Goal: Information Seeking & Learning: Find specific fact

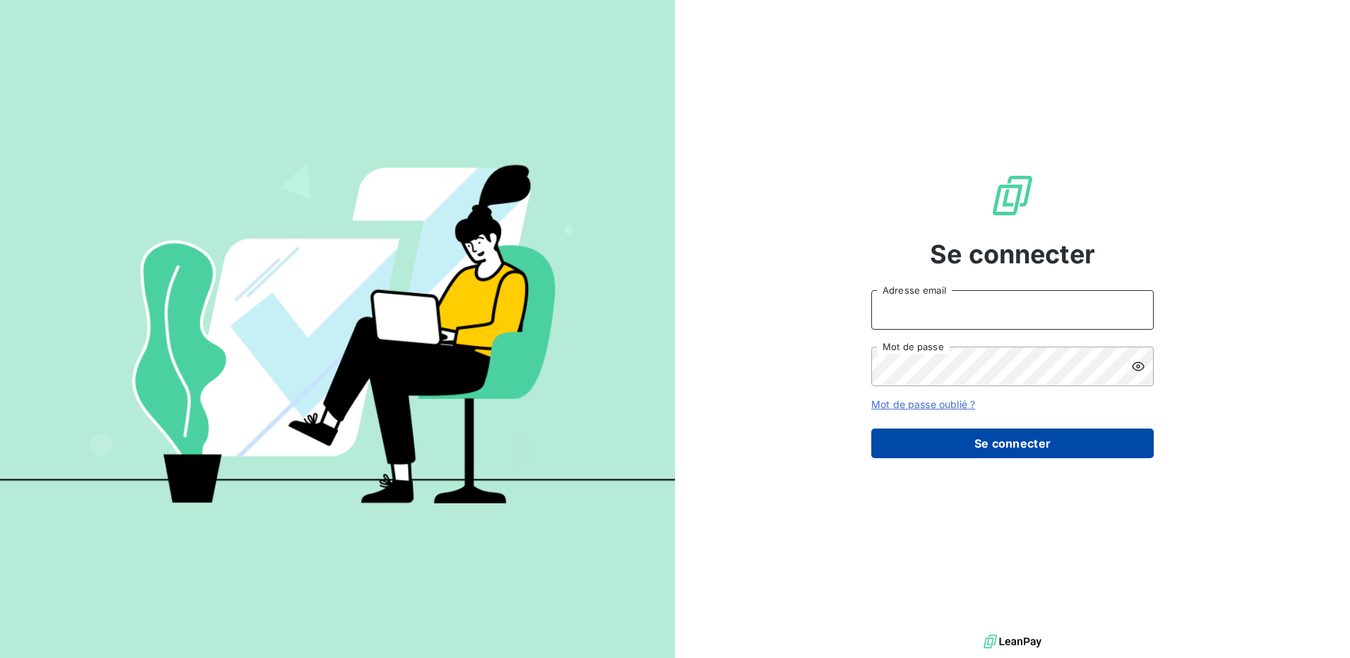
type input "[EMAIL_ADDRESS][DOMAIN_NAME]"
click at [1076, 451] on button "Se connecter" at bounding box center [1012, 444] width 282 height 30
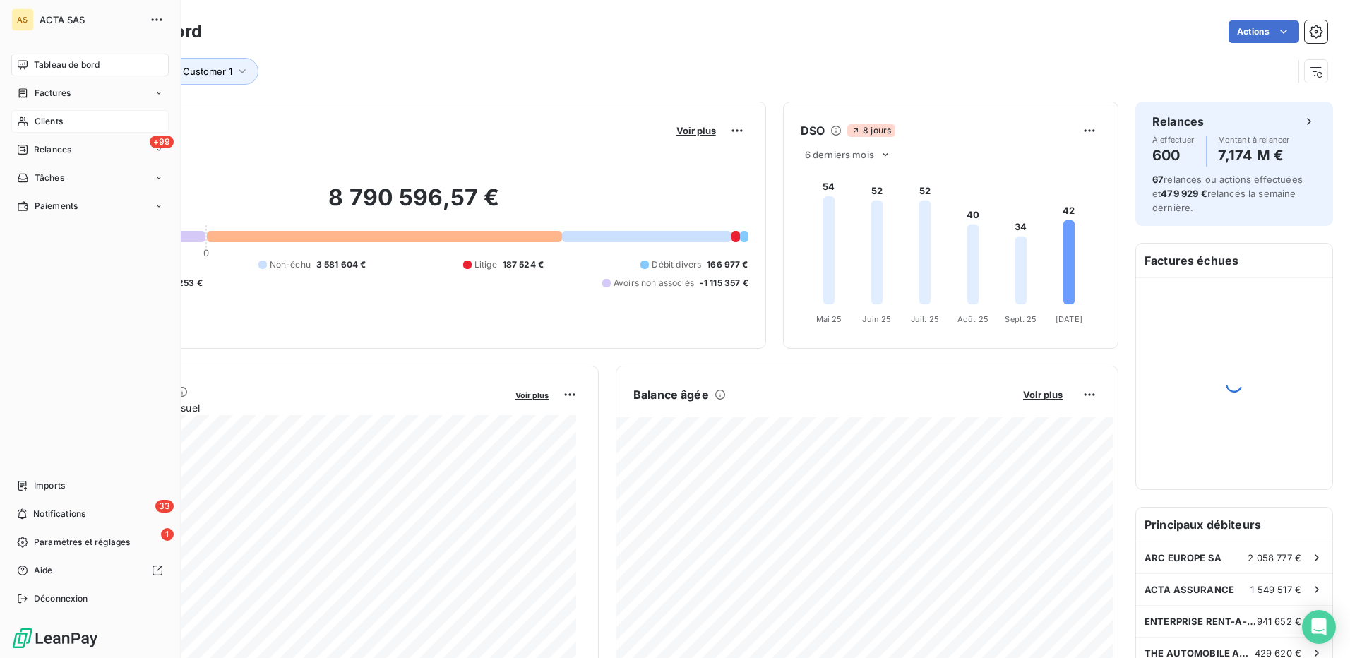
click at [64, 121] on div "Clients" at bounding box center [89, 121] width 157 height 23
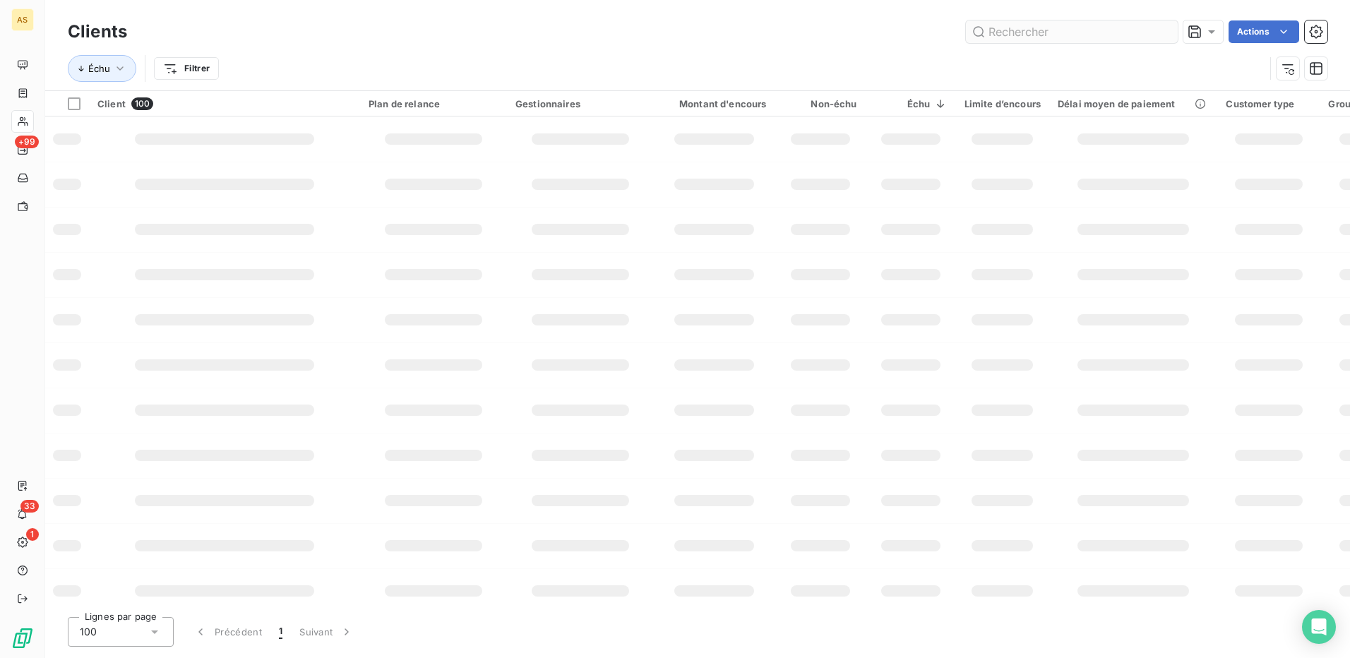
click at [1062, 37] on input "text" at bounding box center [1072, 31] width 212 height 23
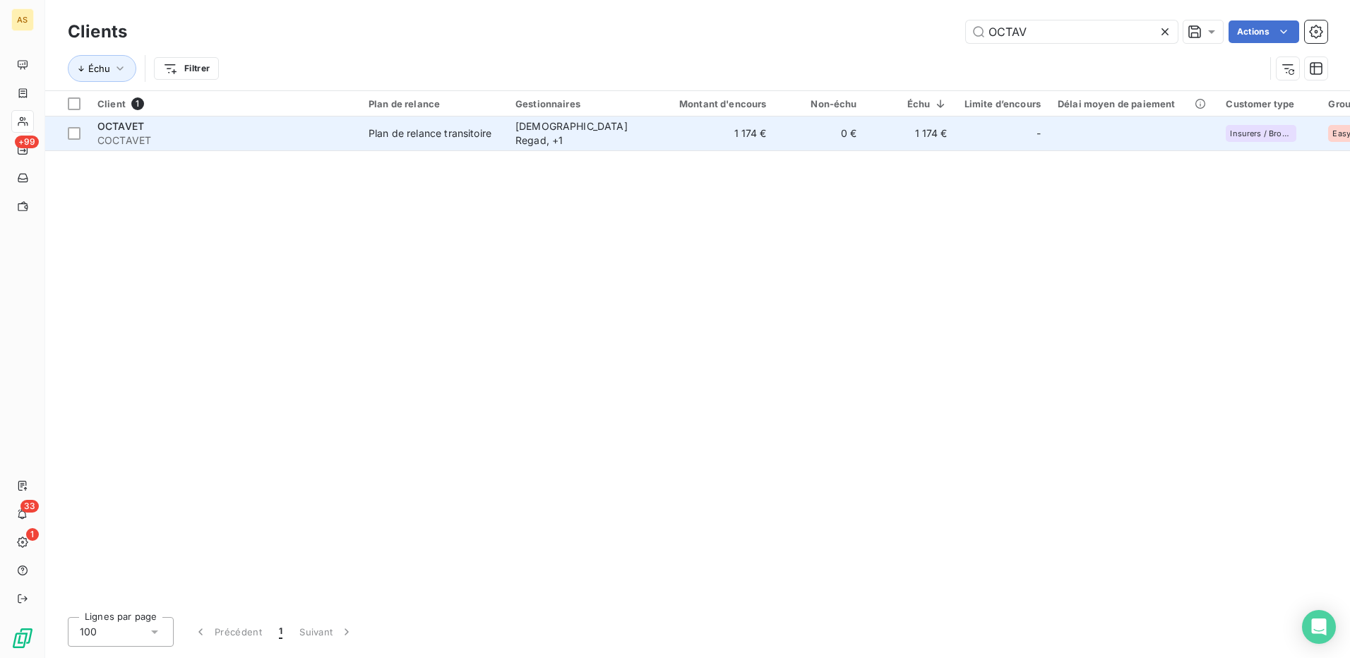
type input "OCTAV"
click at [193, 132] on div "OCTAVET" at bounding box center [224, 126] width 254 height 14
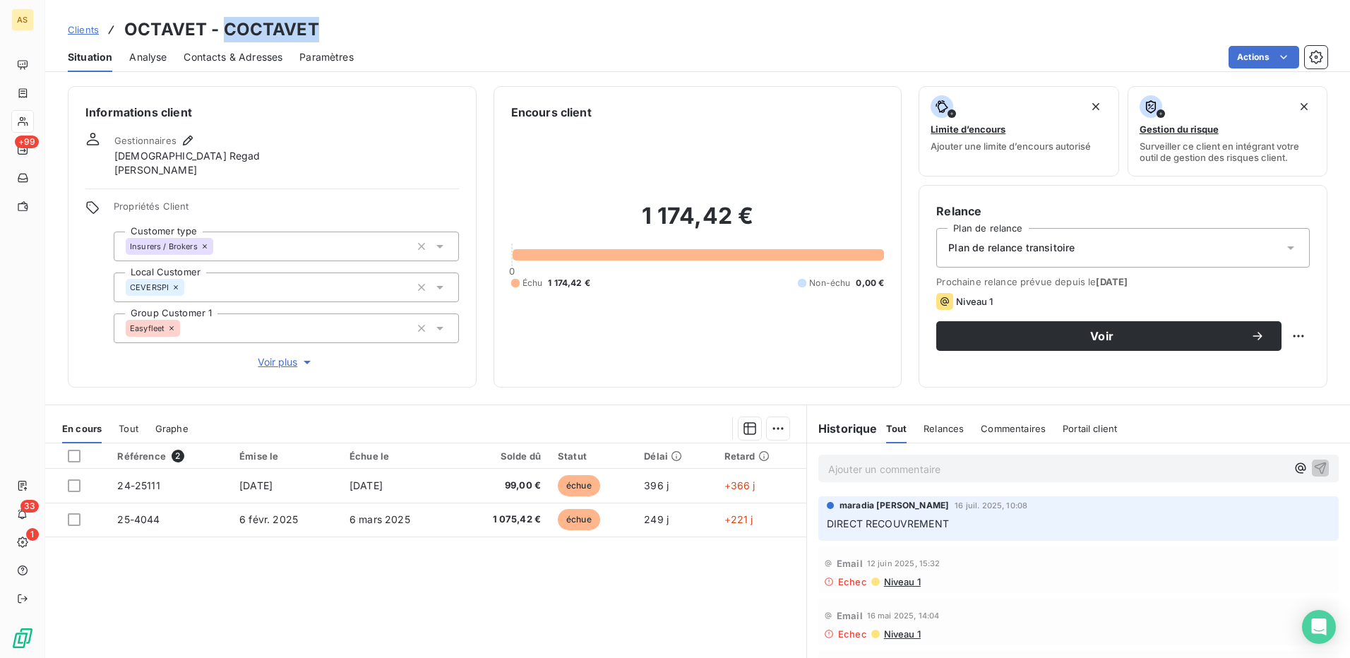
drag, startPoint x: 222, startPoint y: 24, endPoint x: 318, endPoint y: 26, distance: 95.3
click at [318, 26] on div "Clients OCTAVET - COCTAVET" at bounding box center [697, 29] width 1305 height 25
copy h3 "COCTAVET"
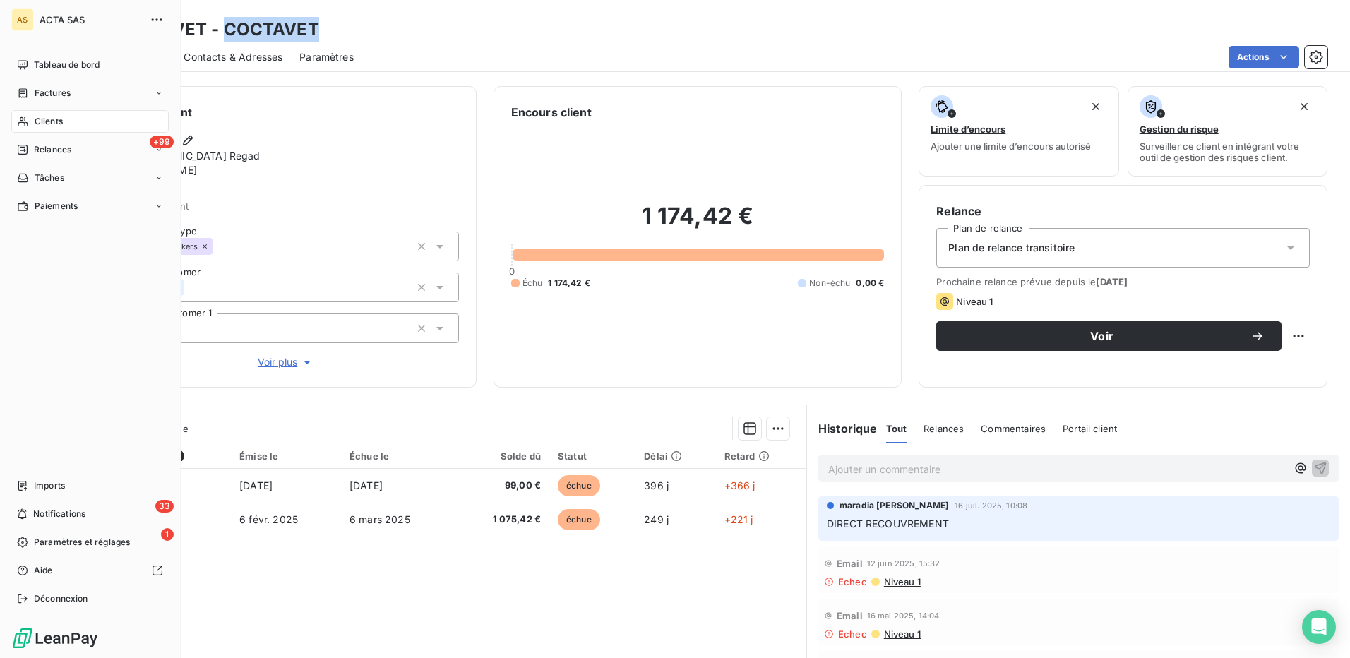
click at [46, 121] on span "Clients" at bounding box center [49, 121] width 28 height 13
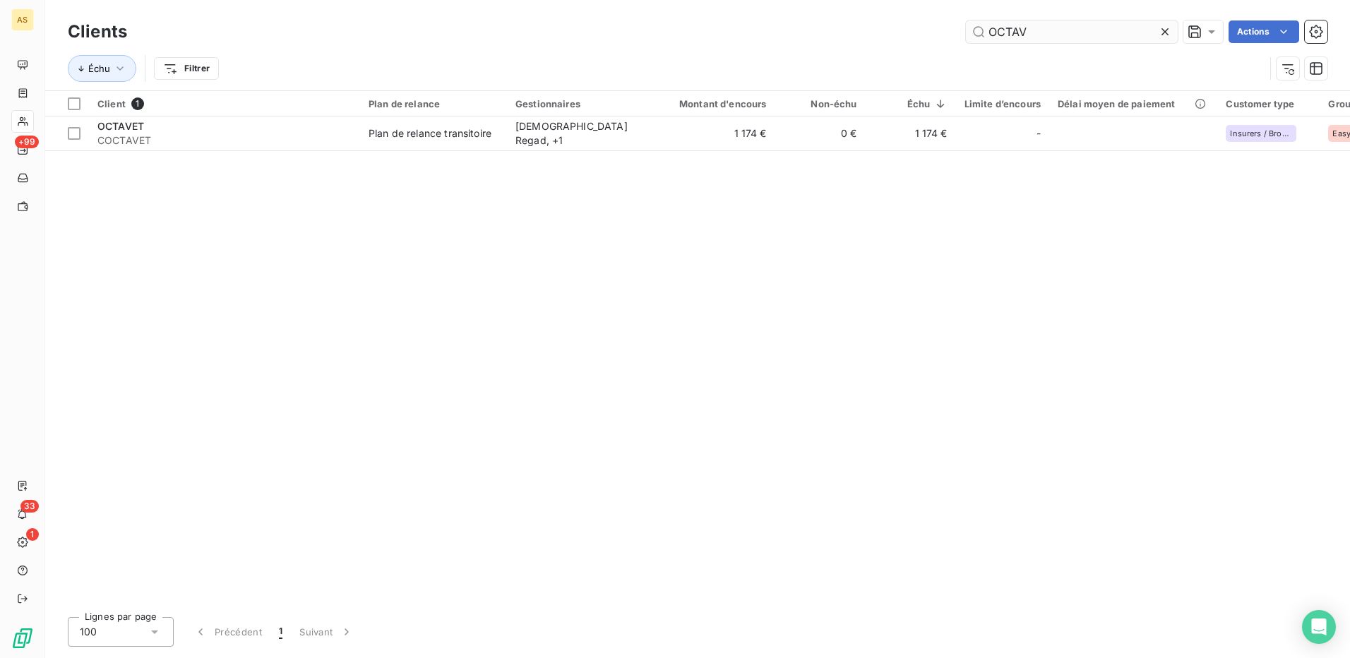
drag, startPoint x: 1031, startPoint y: 29, endPoint x: 988, endPoint y: 36, distance: 42.9
click at [988, 36] on input "OCTAV" at bounding box center [1072, 31] width 212 height 23
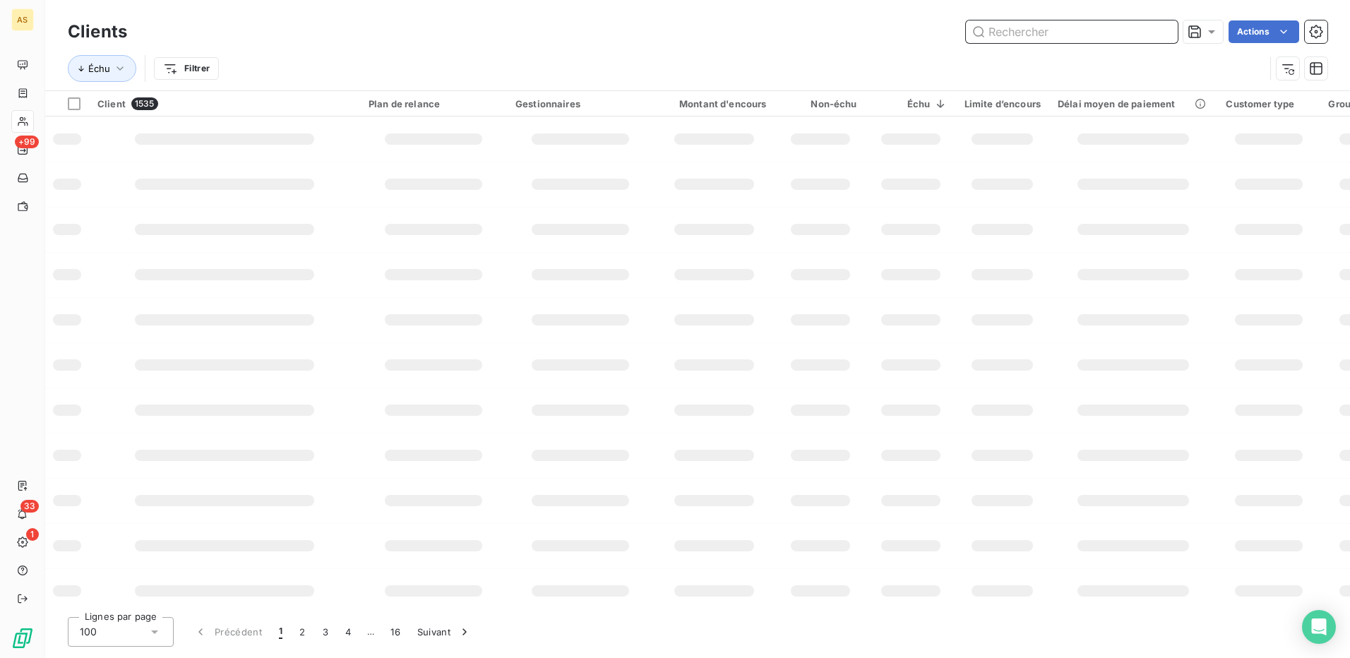
click at [995, 30] on input "text" at bounding box center [1072, 31] width 212 height 23
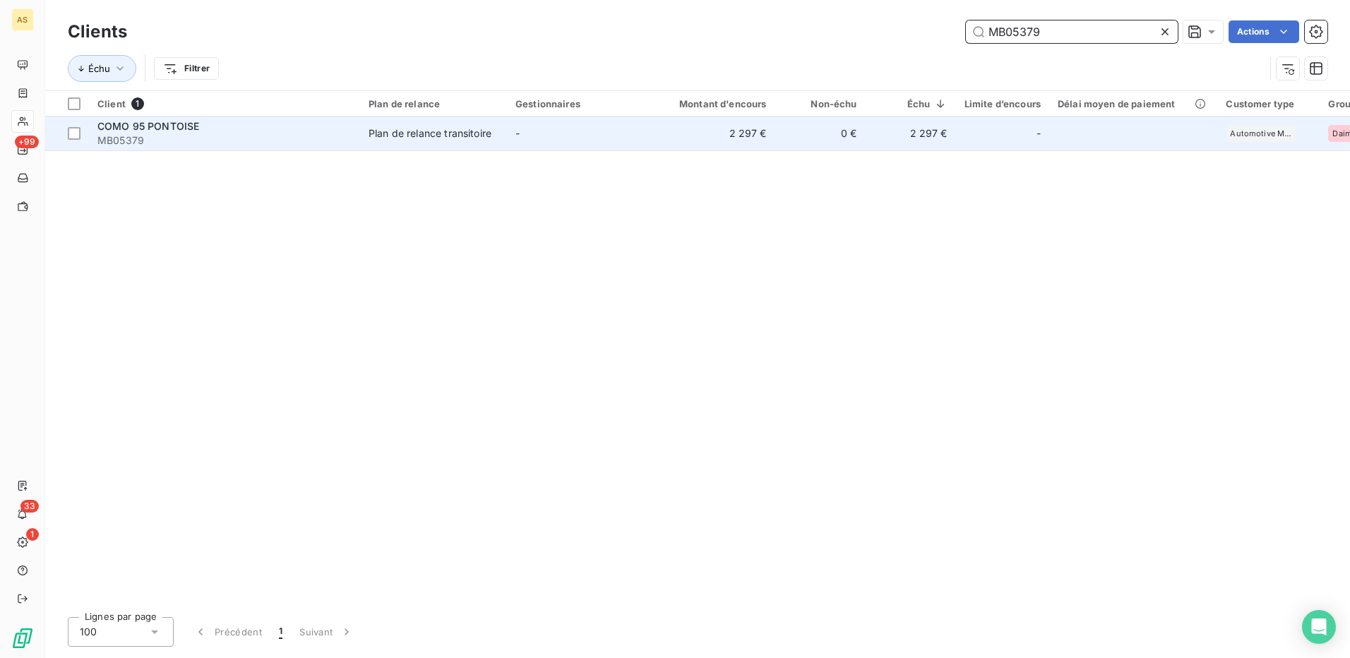
type input "MB05379"
click at [448, 137] on div "Plan de relance transitoire" at bounding box center [430, 133] width 123 height 14
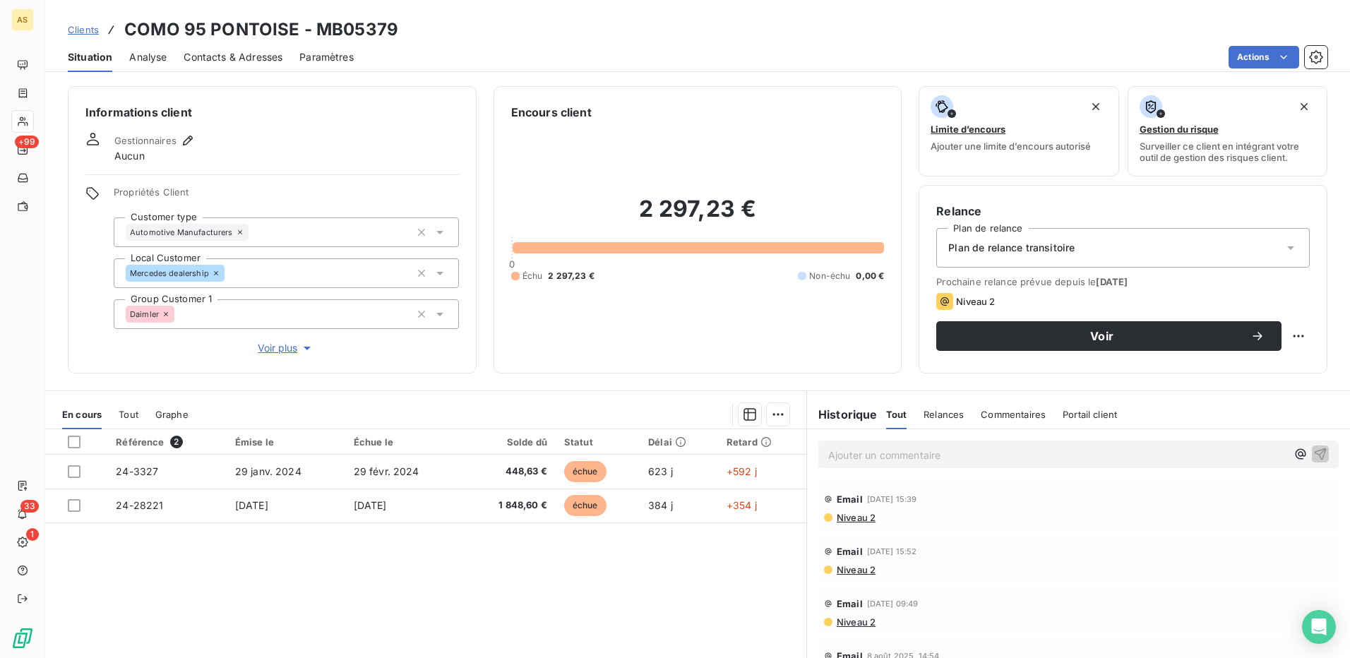
click at [239, 56] on span "Contacts & Adresses" at bounding box center [233, 57] width 99 height 14
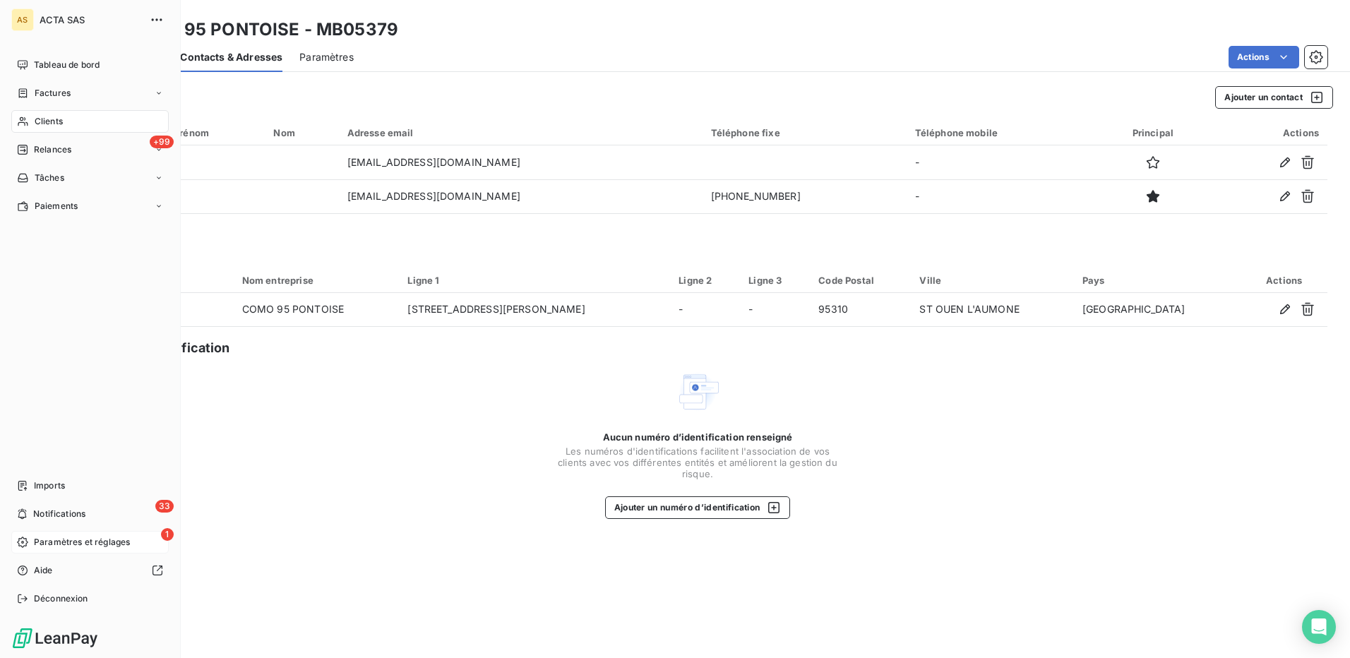
click at [40, 542] on span "Paramètres et réglages" at bounding box center [82, 542] width 96 height 13
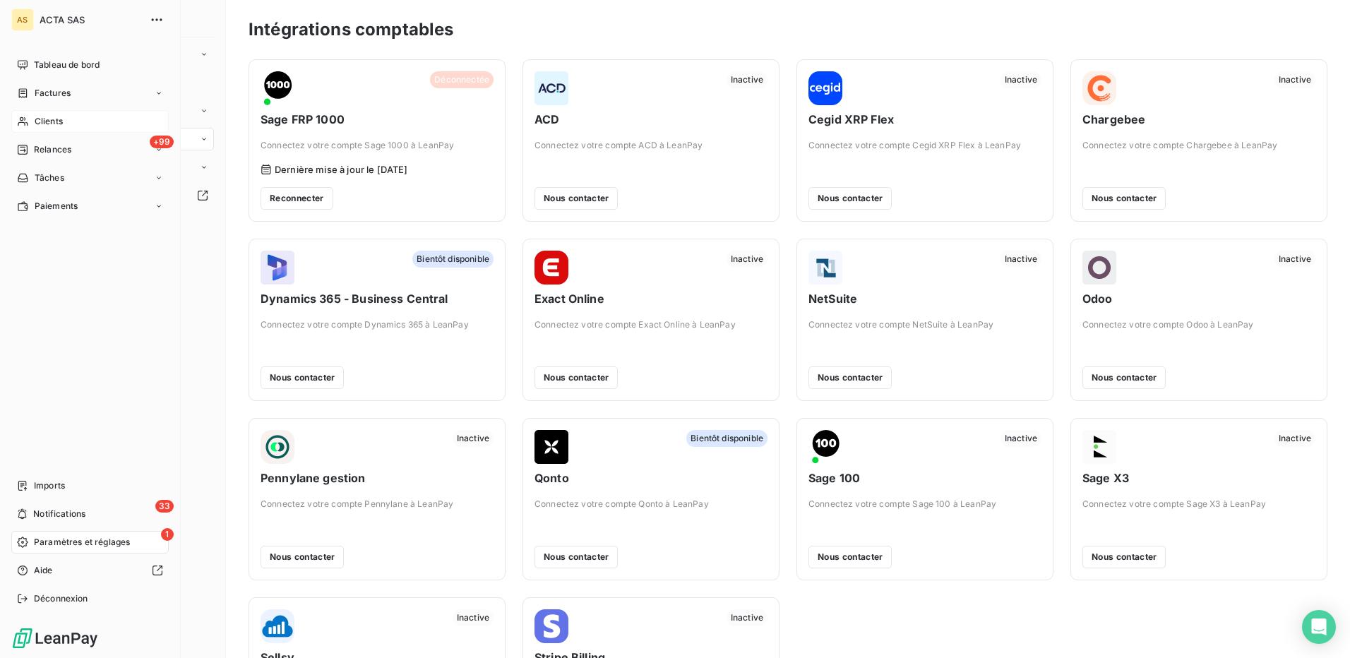
click at [127, 540] on span "Paramètres et réglages" at bounding box center [82, 542] width 96 height 13
click at [50, 118] on span "Clients" at bounding box center [49, 121] width 28 height 13
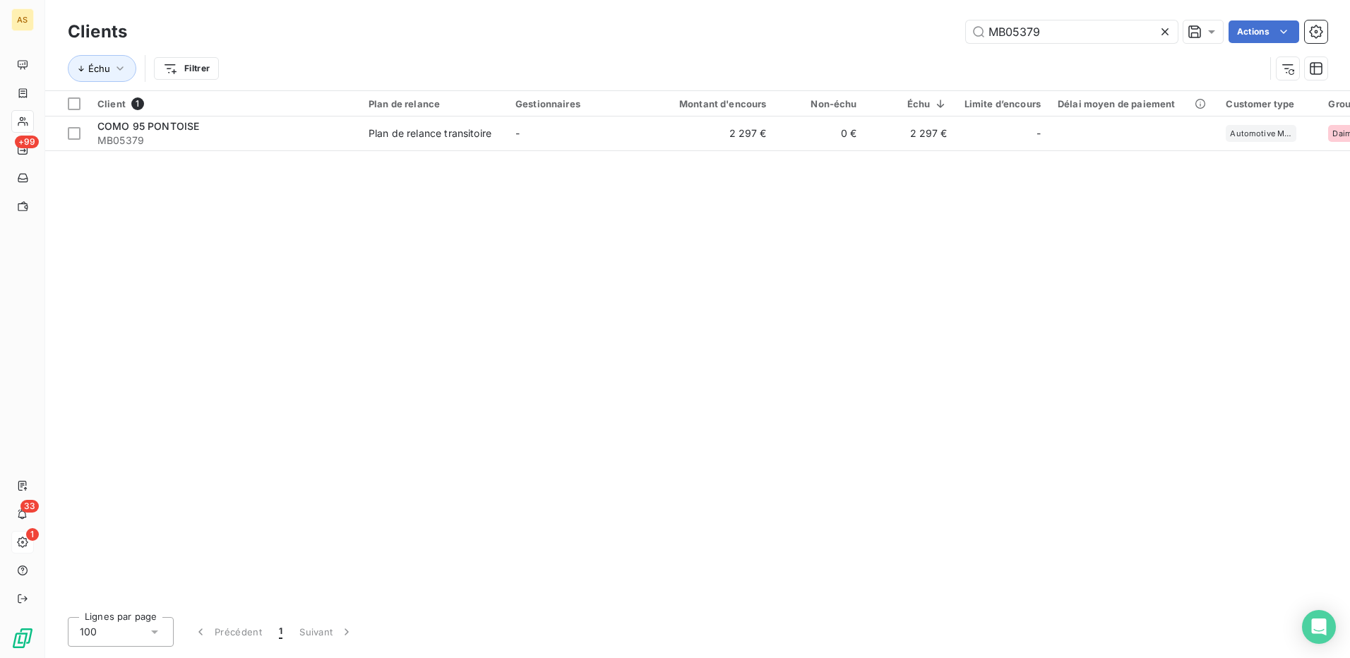
click at [1168, 34] on icon at bounding box center [1165, 32] width 14 height 14
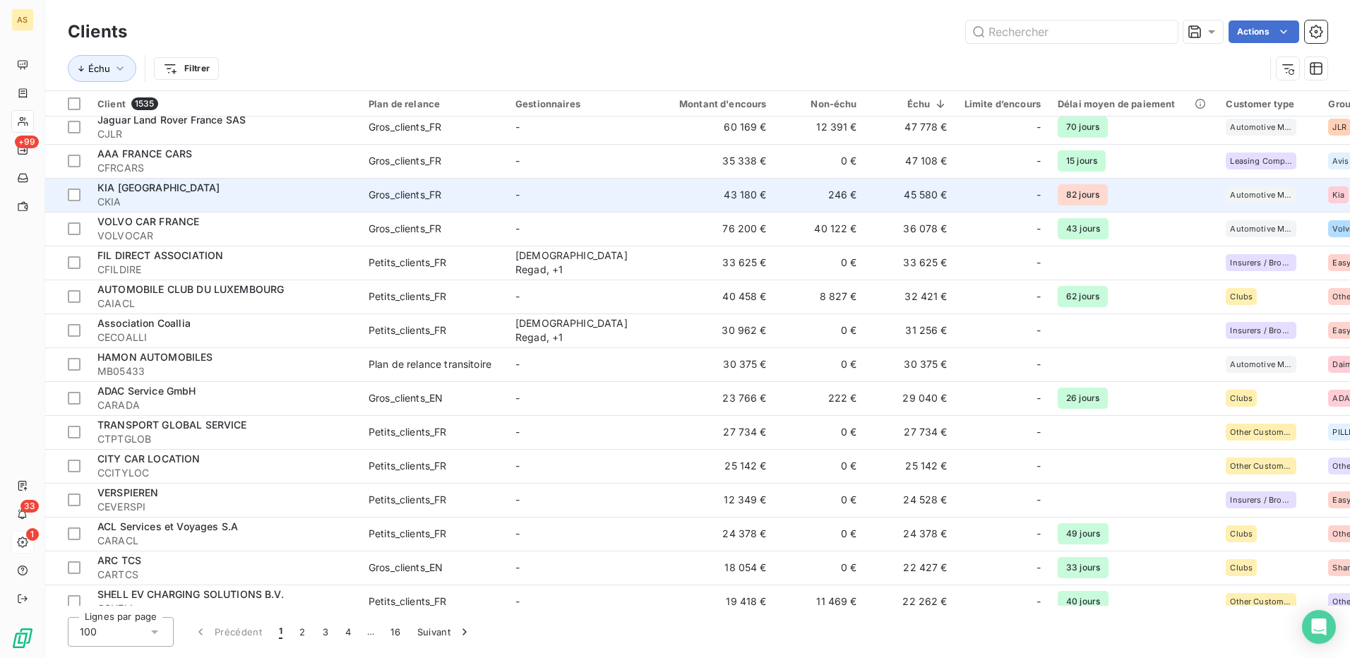
scroll to position [777, 0]
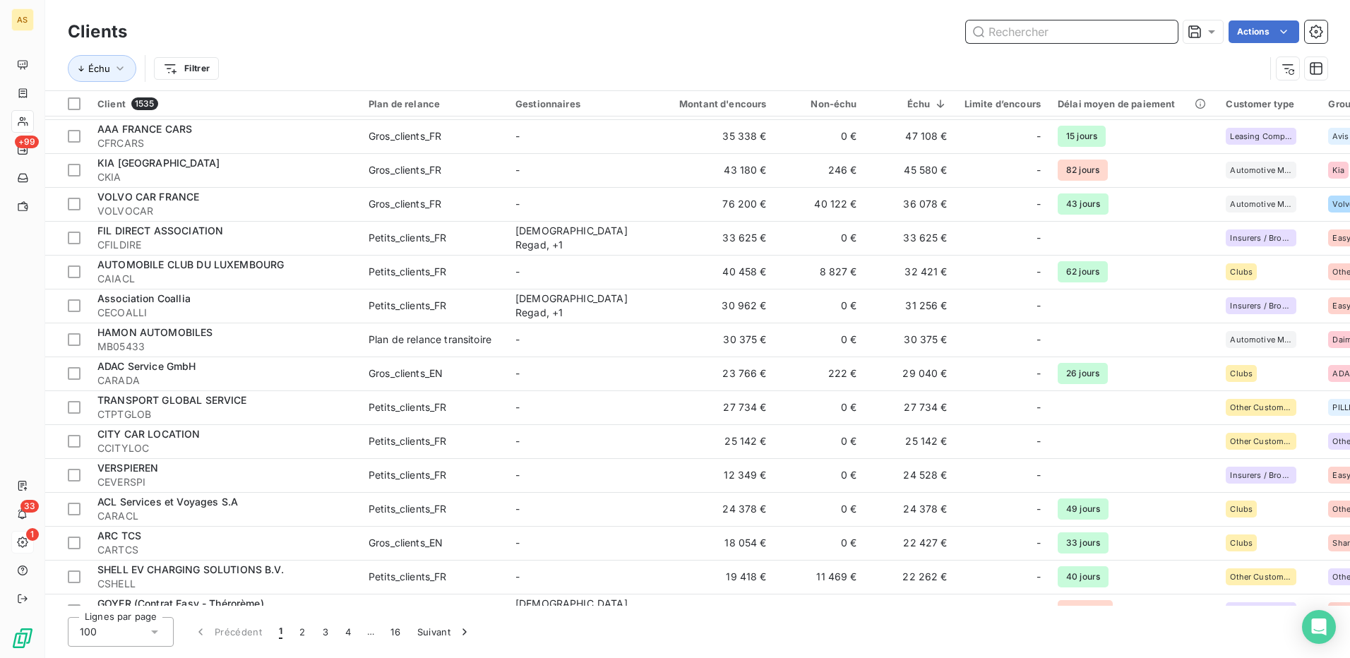
click at [1047, 32] on input "text" at bounding box center [1072, 31] width 212 height 23
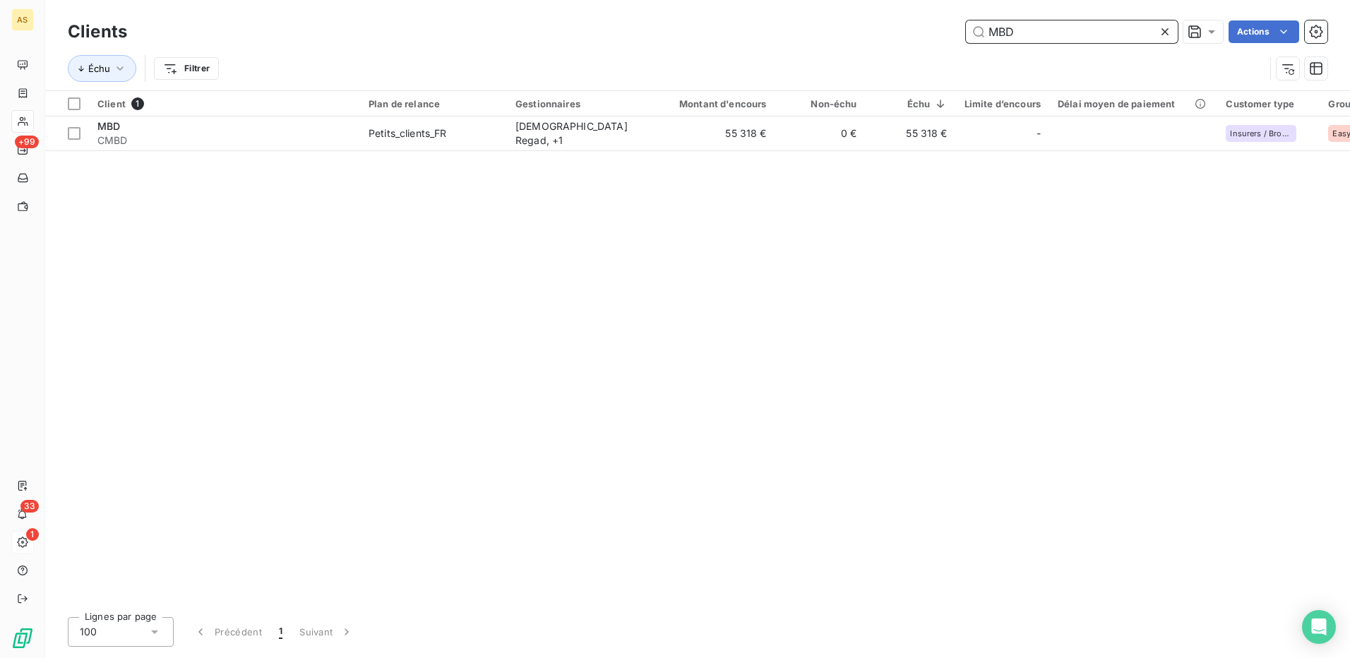
scroll to position [0, 0]
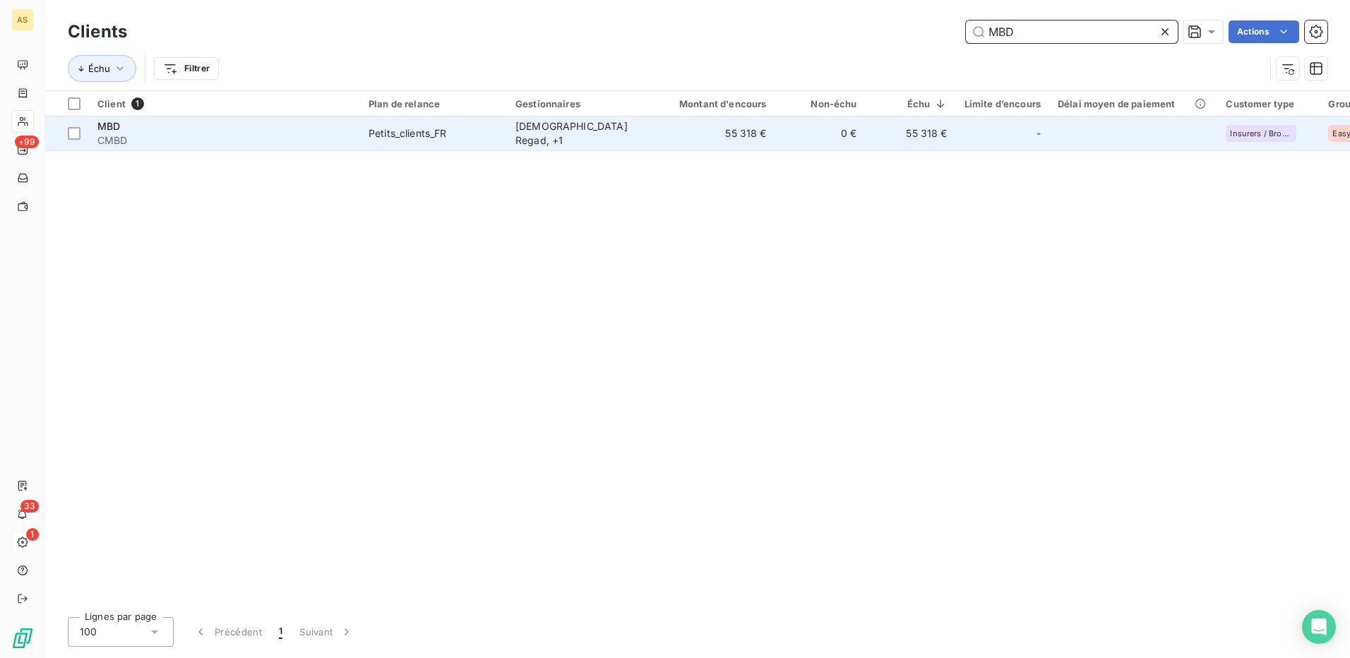
type input "MBD"
click at [509, 125] on td "[DEMOGRAPHIC_DATA] Regad , + 1" at bounding box center [580, 133] width 147 height 34
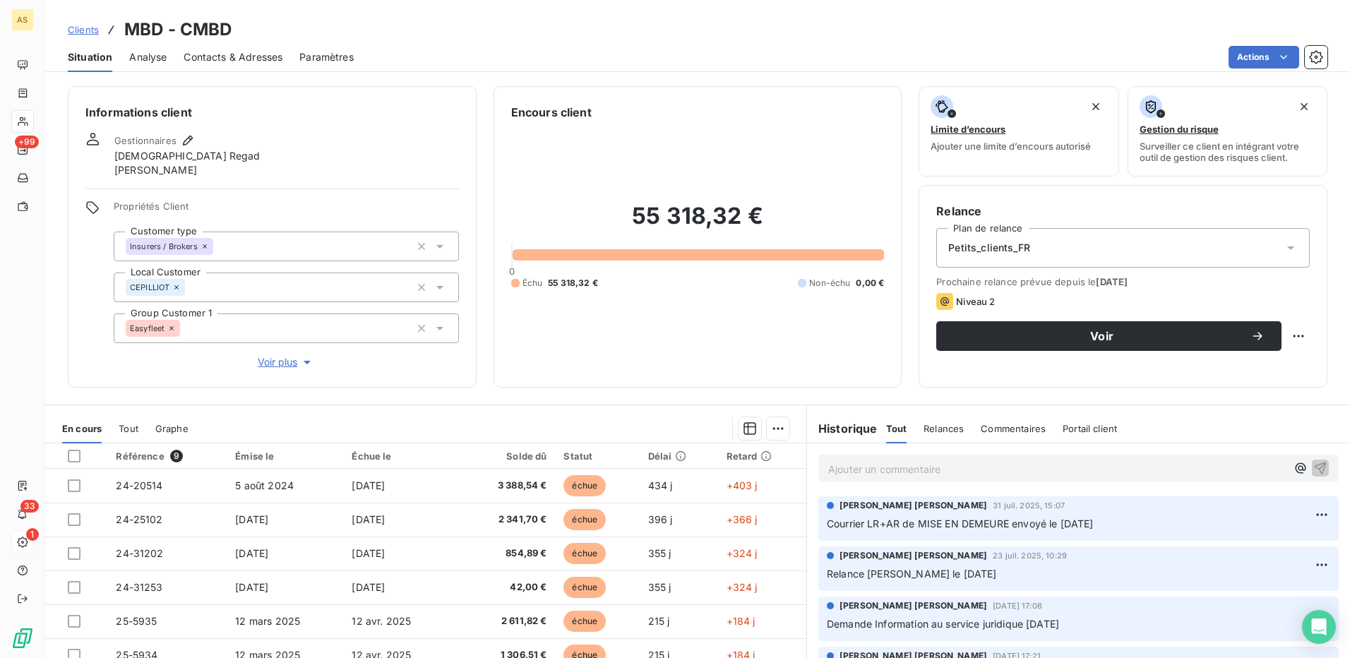
click at [853, 470] on p "Ajouter un commentaire ﻿" at bounding box center [1057, 469] width 458 height 18
drag, startPoint x: 1023, startPoint y: 462, endPoint x: 824, endPoint y: 474, distance: 199.5
click at [828, 474] on p "COURRIER LR+AR - pli avisé non réclamé" at bounding box center [1057, 468] width 458 height 16
copy span "COURRIER LR+AR - pli avisé non réclamé"
click at [1313, 465] on icon "button" at bounding box center [1320, 467] width 14 height 14
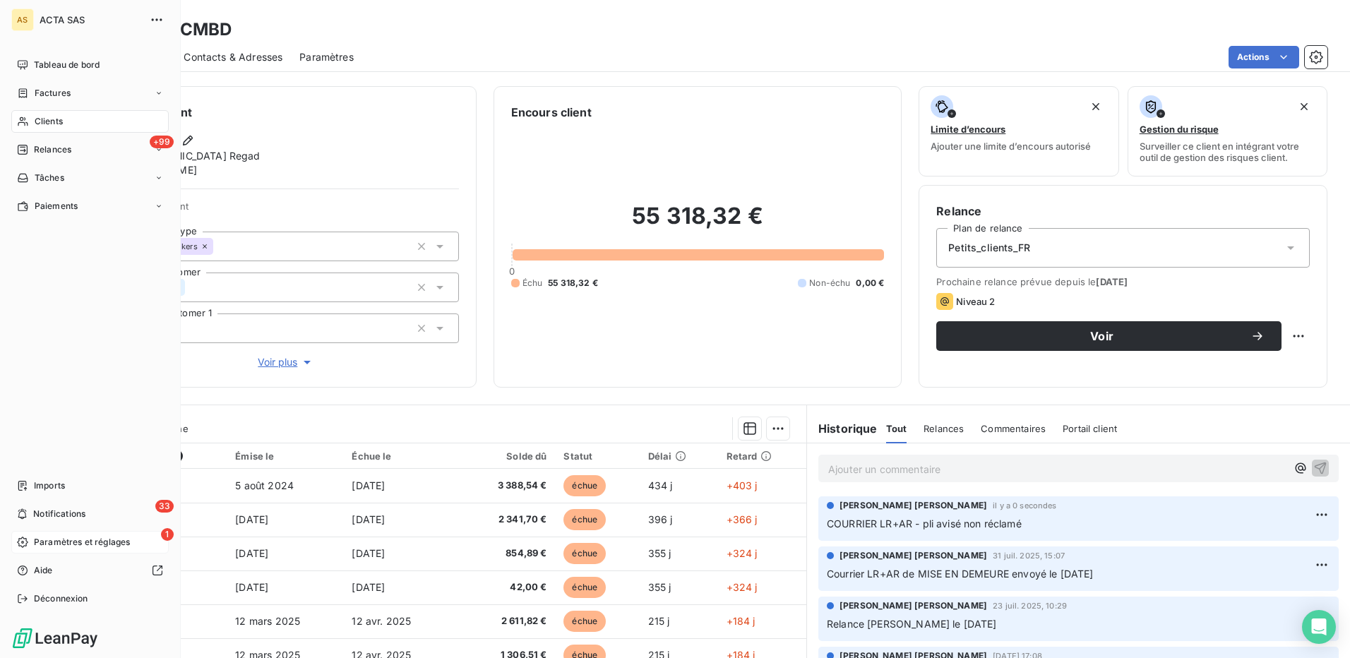
click at [36, 121] on span "Clients" at bounding box center [49, 121] width 28 height 13
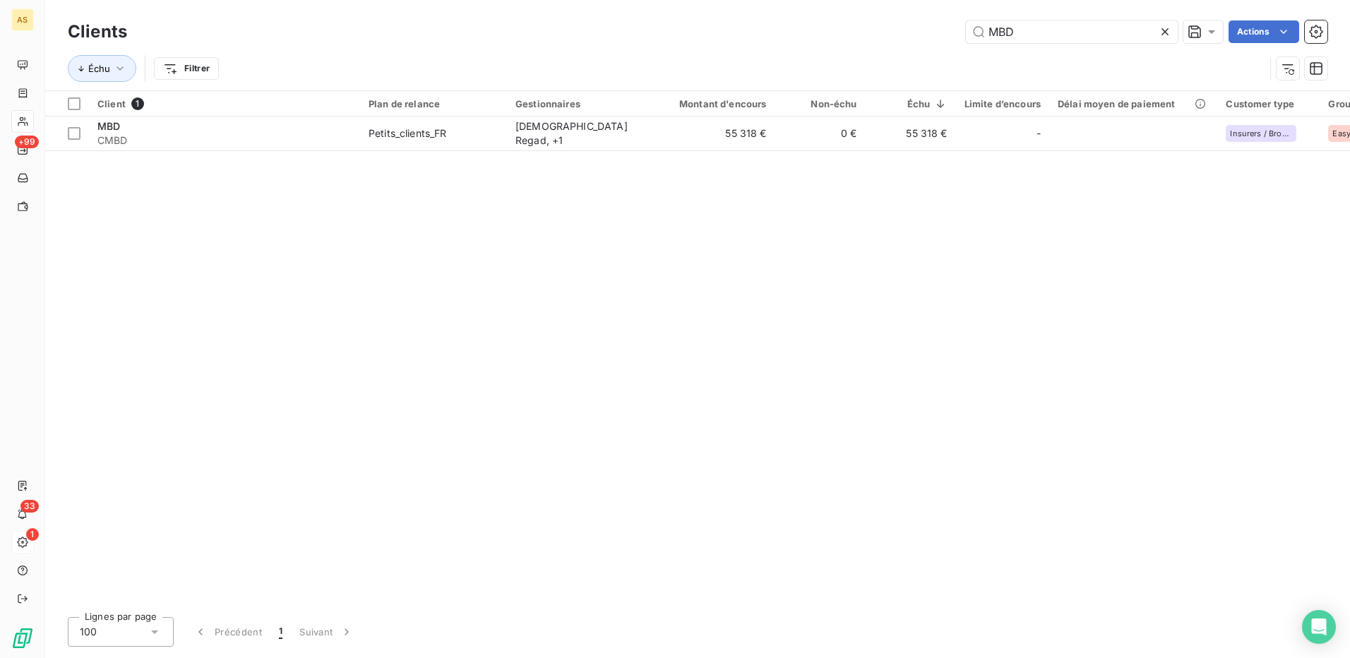
drag, startPoint x: 1020, startPoint y: 22, endPoint x: 950, endPoint y: 42, distance: 72.6
click at [950, 42] on div "MBD Actions" at bounding box center [735, 31] width 1183 height 23
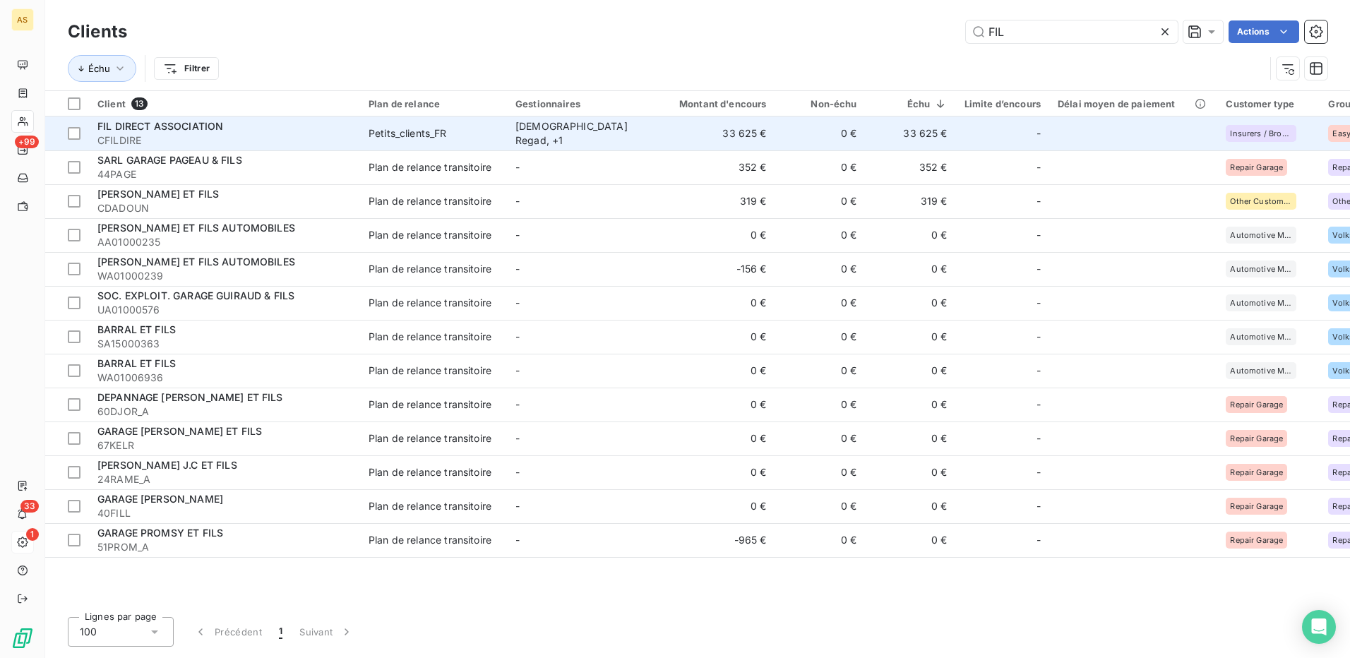
type input "FIL"
click at [414, 143] on td "Petits_clients_FR" at bounding box center [433, 133] width 147 height 34
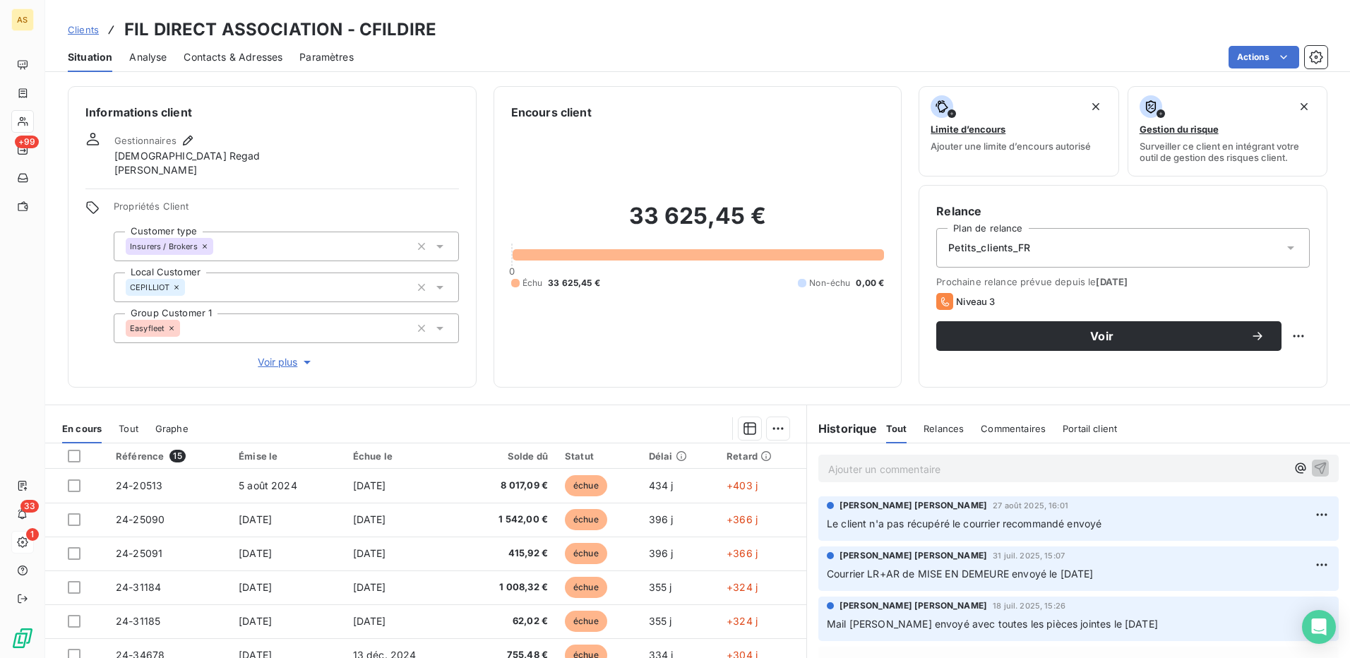
click at [859, 470] on p "Ajouter un commentaire ﻿" at bounding box center [1057, 469] width 458 height 18
click at [1313, 462] on icon "button" at bounding box center [1320, 467] width 14 height 14
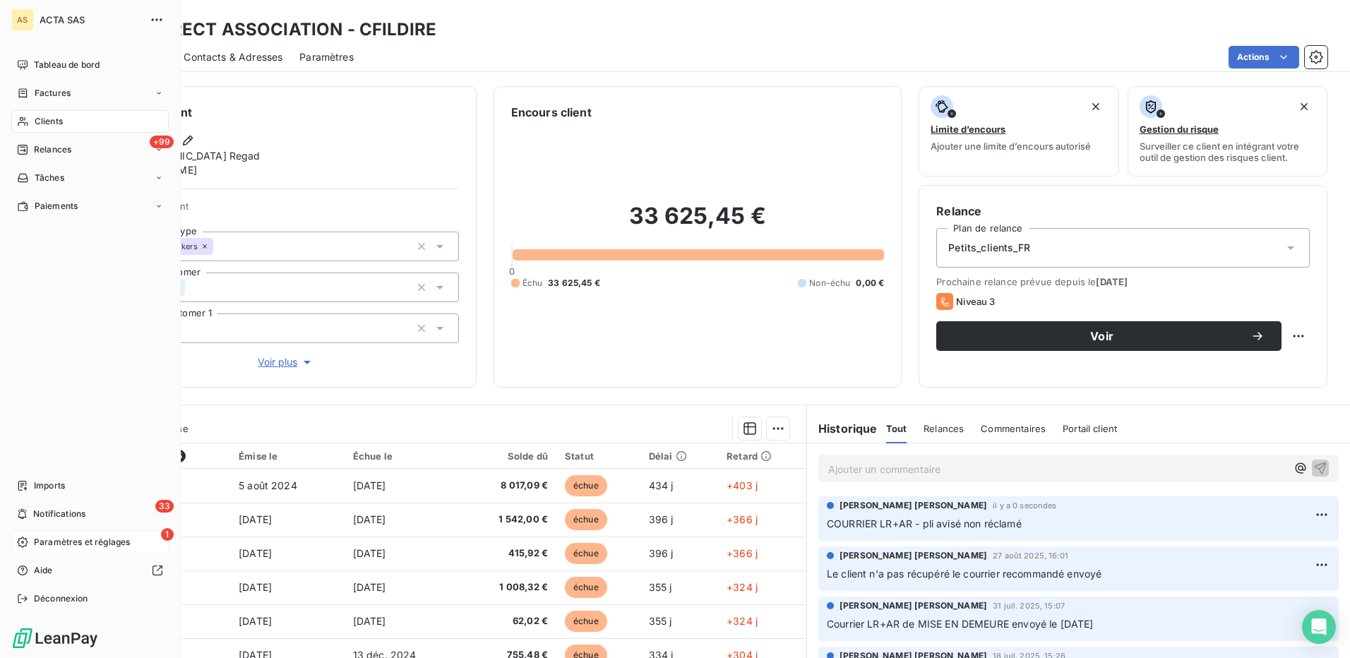
click at [49, 114] on div "Clients" at bounding box center [89, 121] width 157 height 23
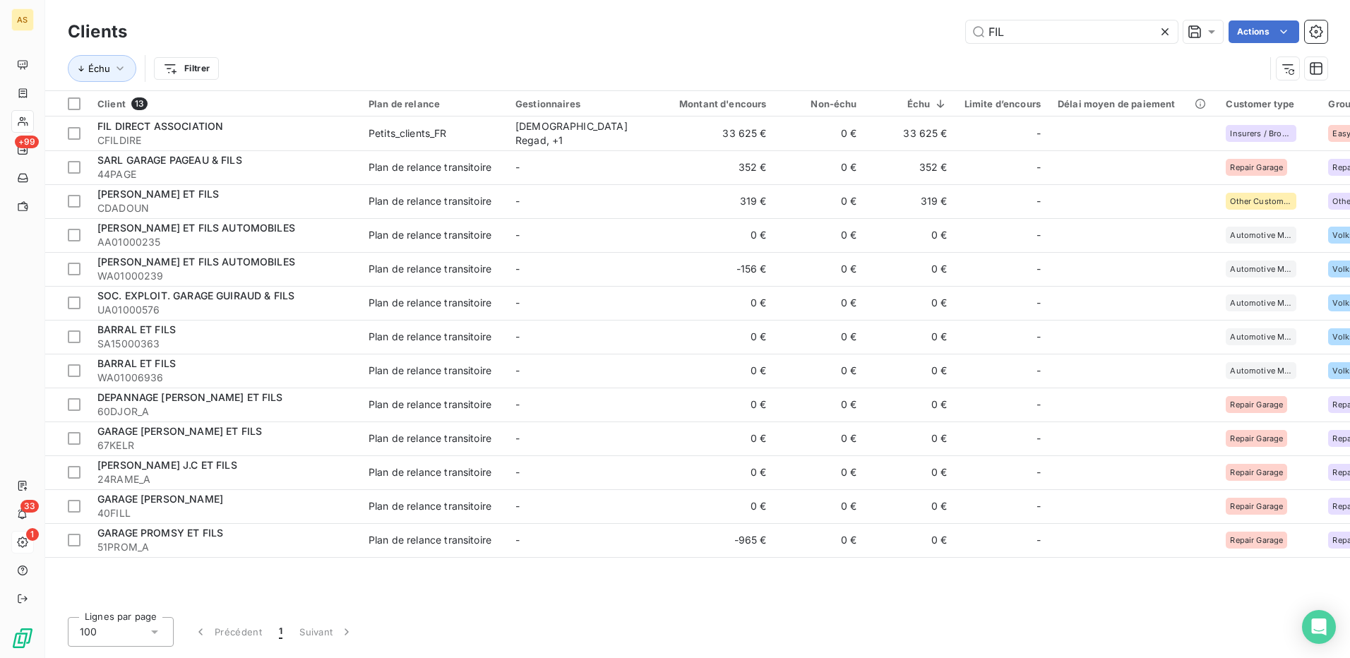
click at [1164, 29] on icon at bounding box center [1165, 32] width 14 height 14
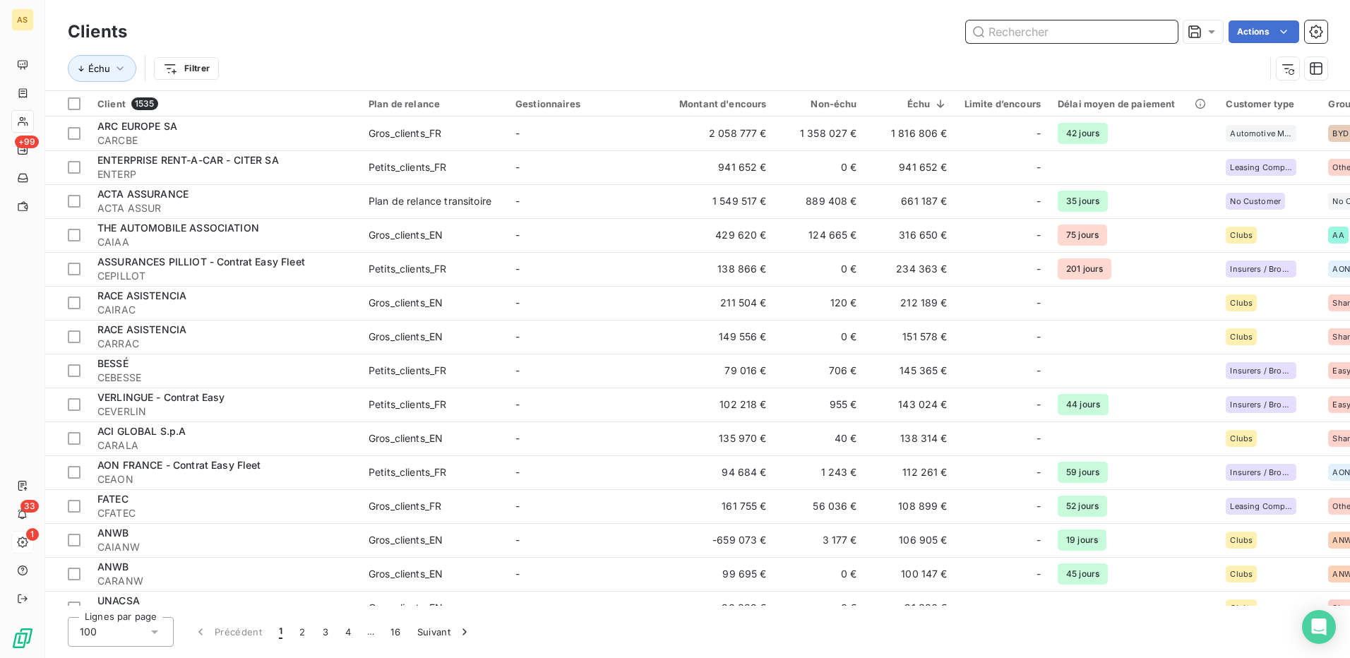
click at [1031, 26] on input "text" at bounding box center [1072, 31] width 212 height 23
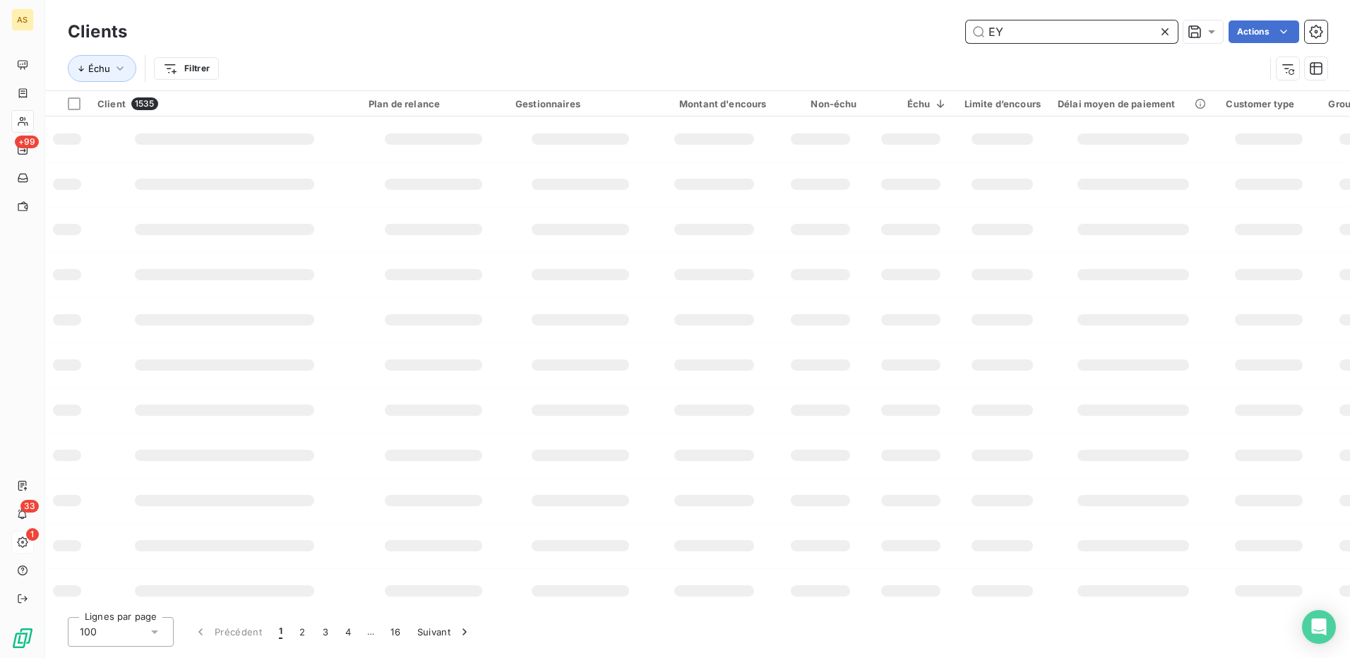
type input "EY"
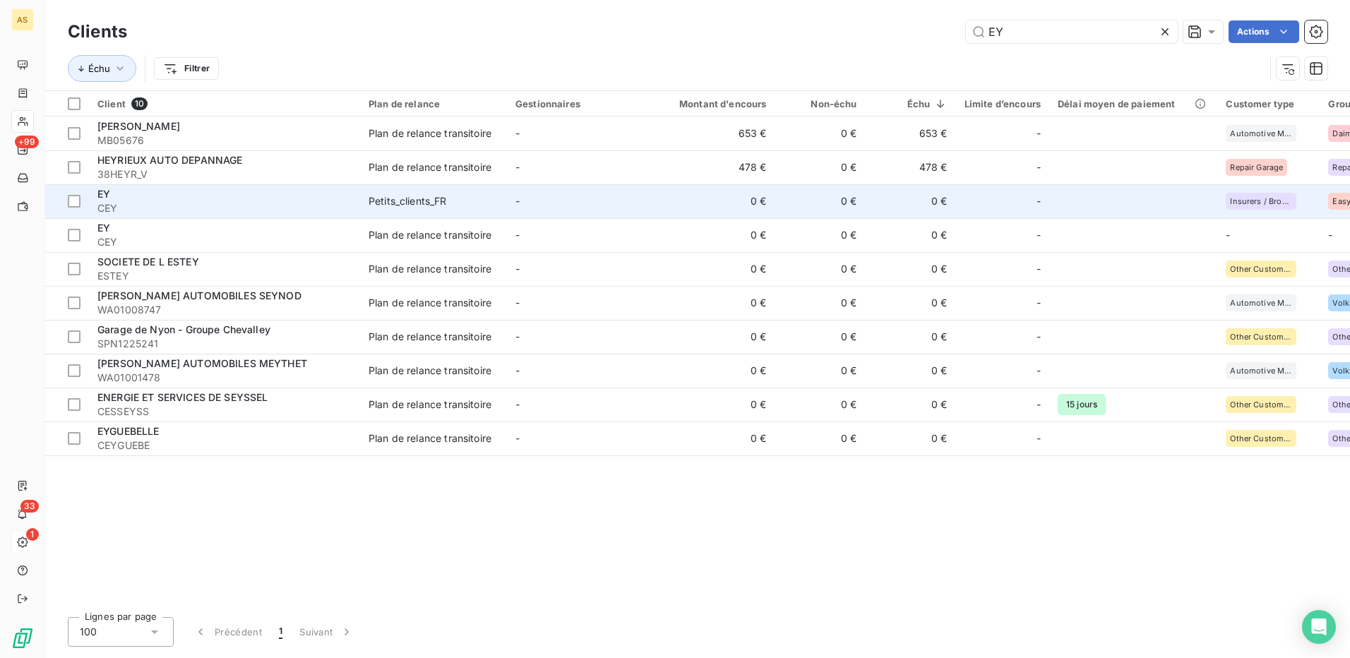
click at [282, 191] on div "EY" at bounding box center [224, 194] width 254 height 14
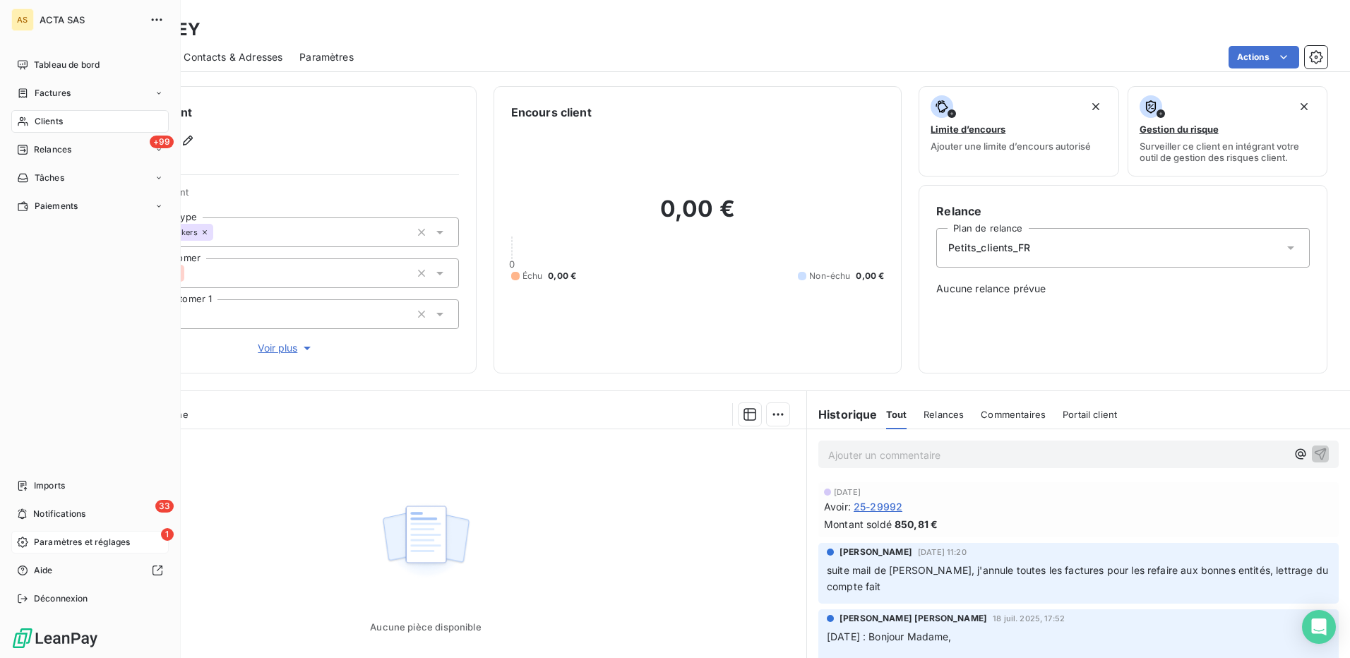
click at [47, 116] on span "Clients" at bounding box center [49, 121] width 28 height 13
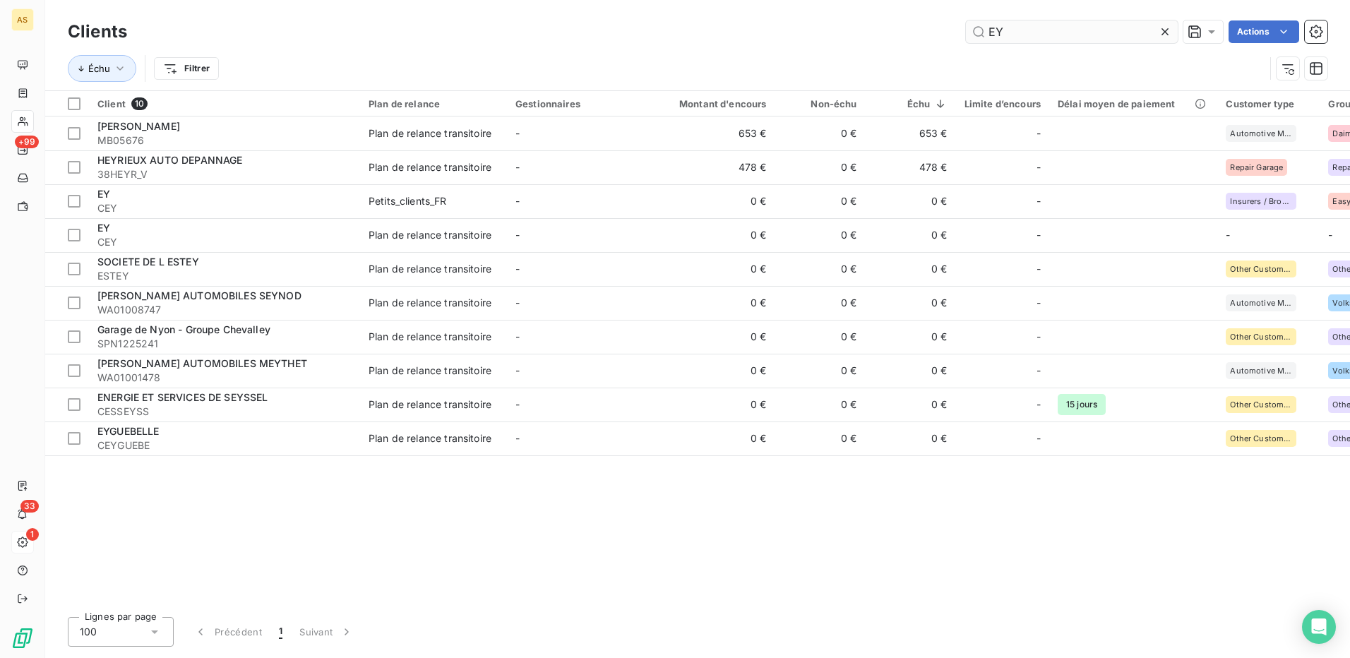
drag, startPoint x: 1006, startPoint y: 28, endPoint x: 977, endPoint y: 35, distance: 30.0
click at [977, 35] on input "EY" at bounding box center [1072, 31] width 212 height 23
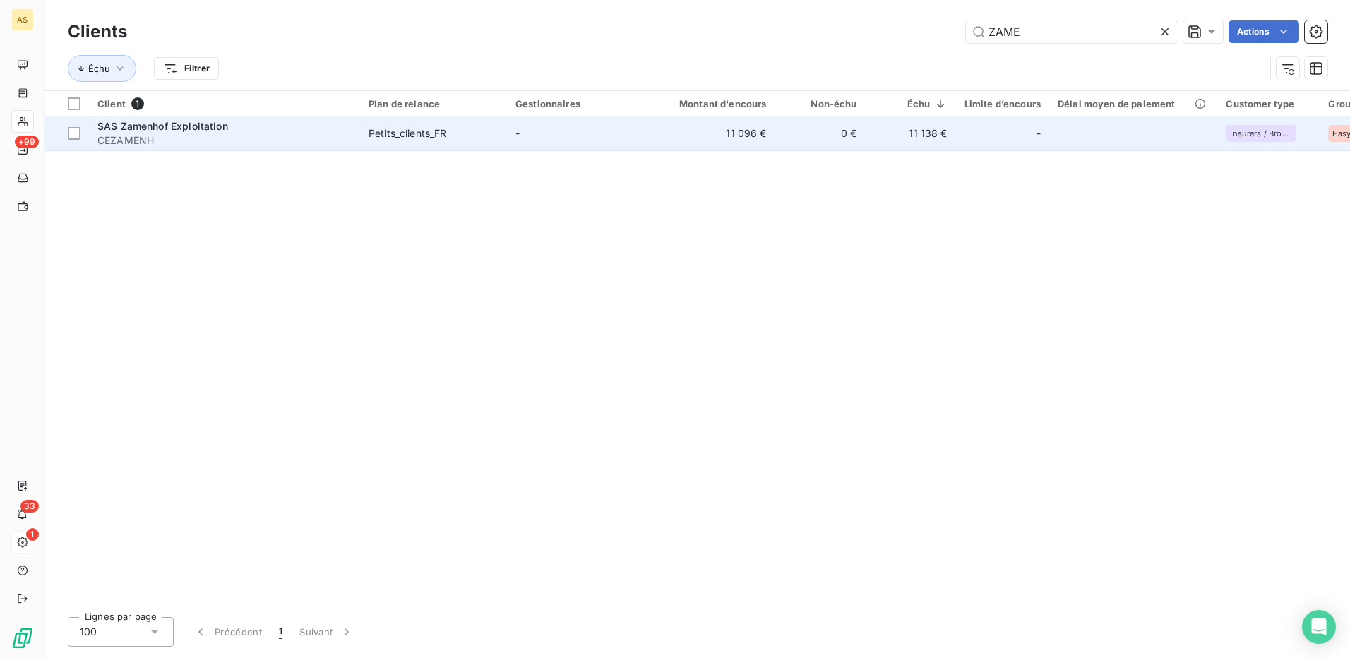
type input "ZAME"
click at [409, 133] on div "Petits_clients_FR" at bounding box center [408, 133] width 78 height 14
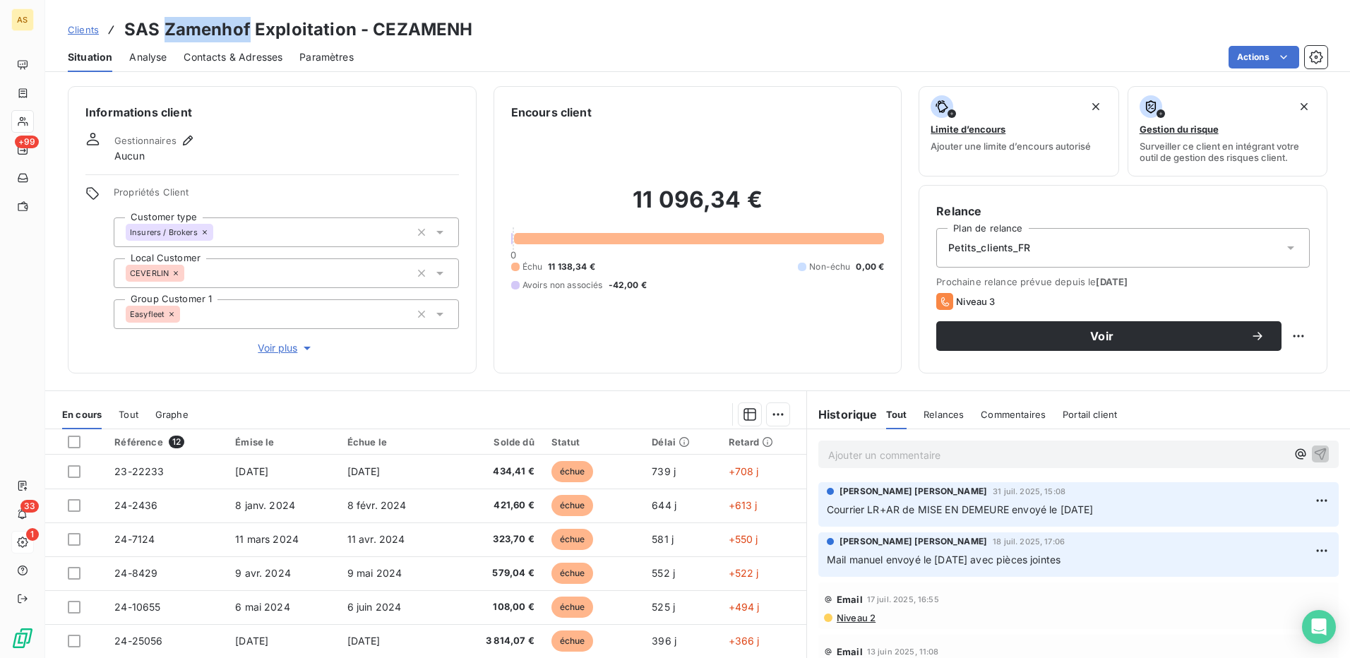
drag, startPoint x: 246, startPoint y: 27, endPoint x: 165, endPoint y: 34, distance: 82.2
click at [165, 34] on h3 "SAS Zamenhof Exploitation - CEZAMENH" at bounding box center [298, 29] width 348 height 25
copy h3 "[GEOGRAPHIC_DATA]"
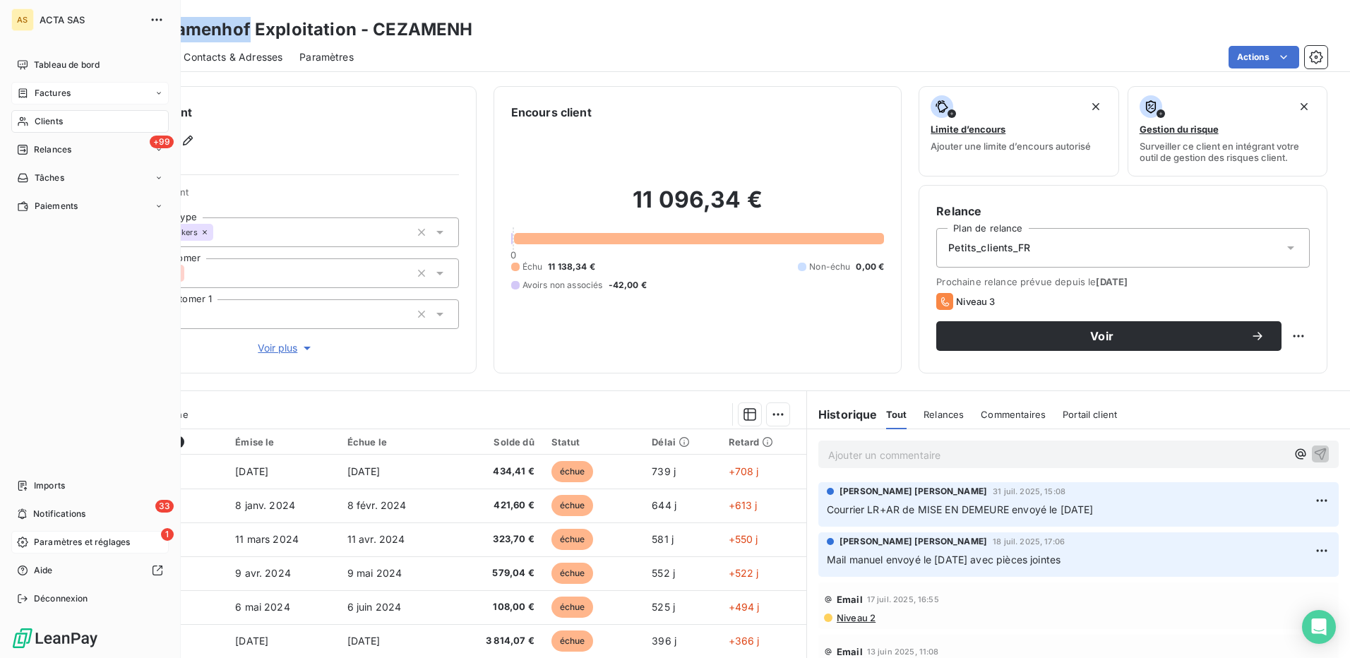
click at [60, 90] on span "Factures" at bounding box center [53, 93] width 36 height 13
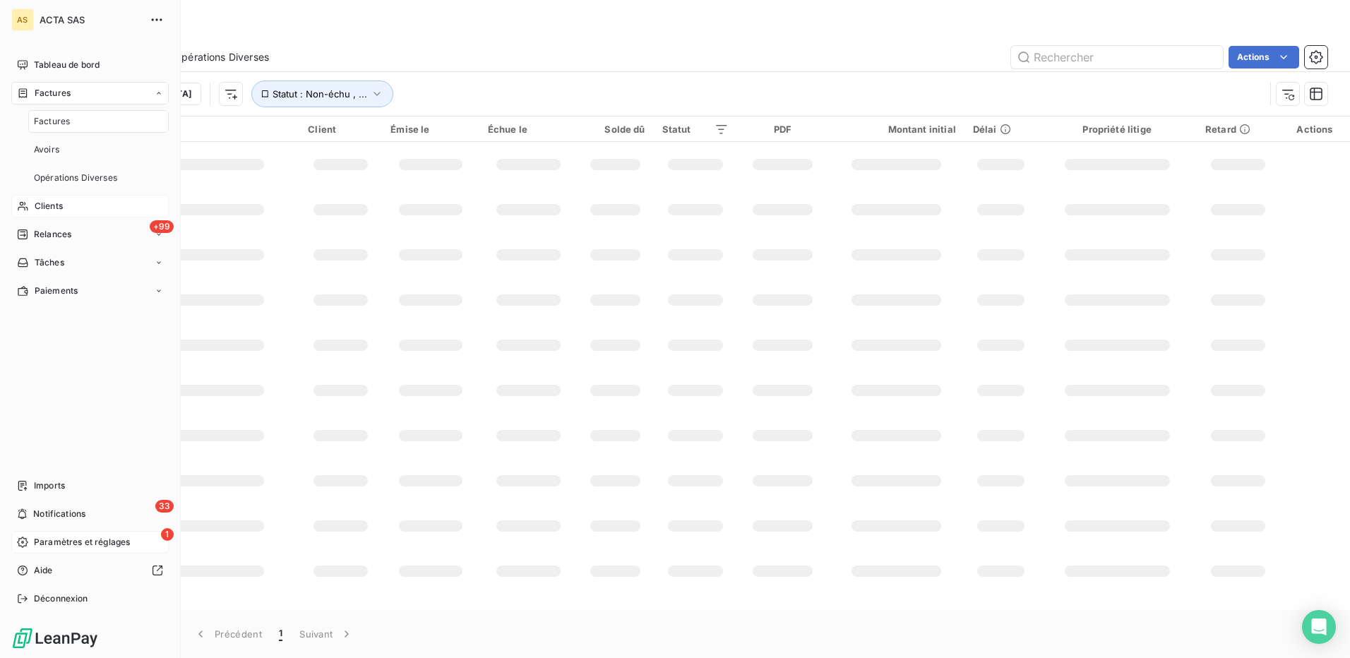
click at [54, 90] on span "Factures" at bounding box center [53, 93] width 36 height 13
click at [47, 115] on span "Clients" at bounding box center [49, 121] width 28 height 13
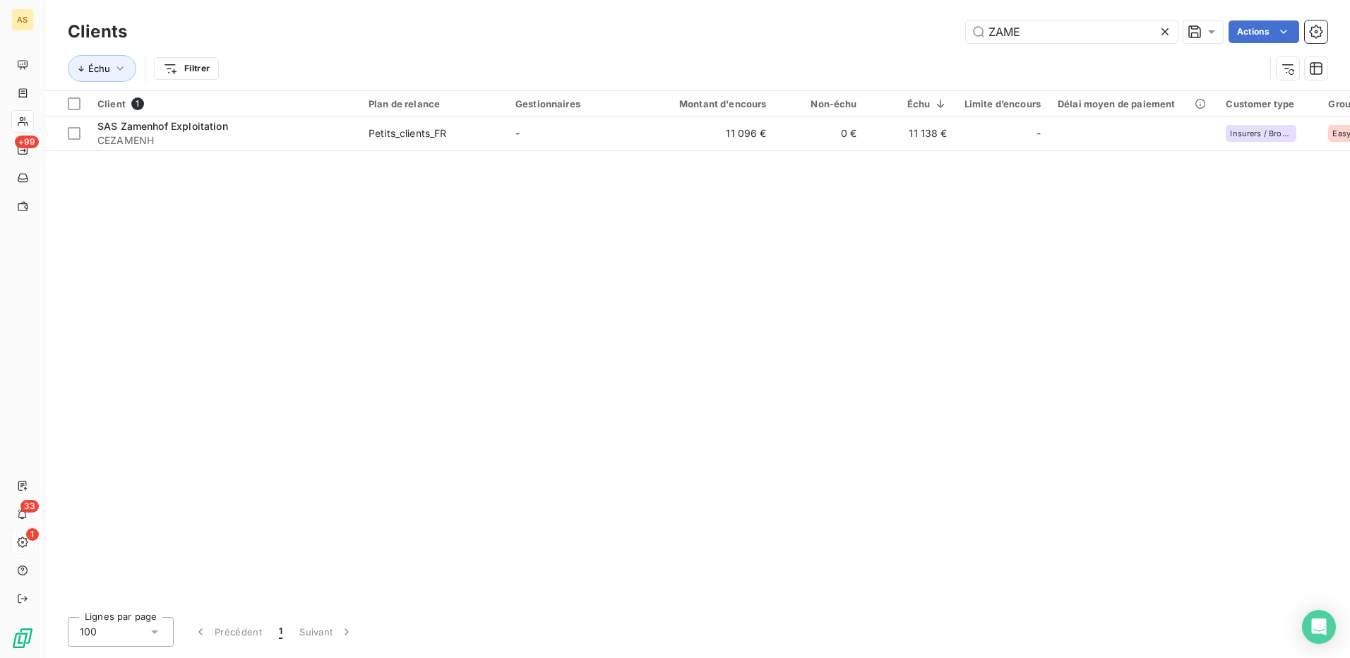
drag, startPoint x: 1000, startPoint y: 39, endPoint x: 947, endPoint y: 49, distance: 54.0
click at [947, 49] on div "Clients ZAME Actions Échu Filtrer" at bounding box center [698, 53] width 1260 height 73
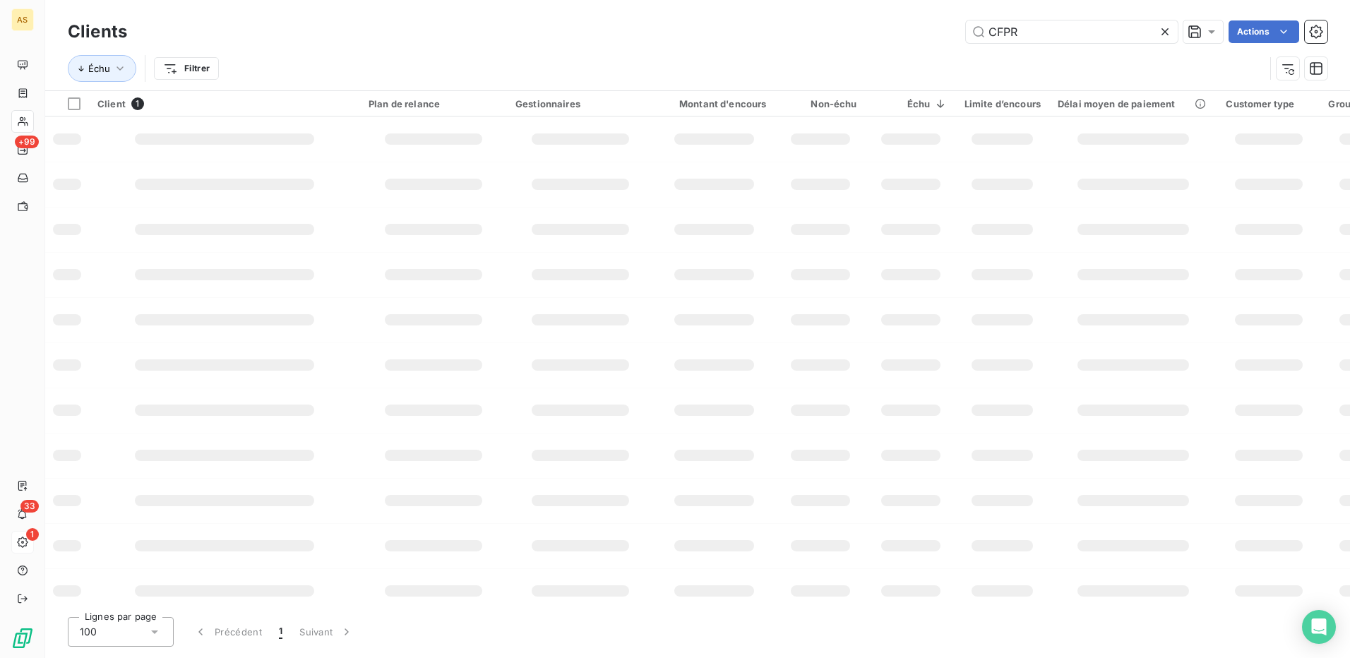
type input "CFPR"
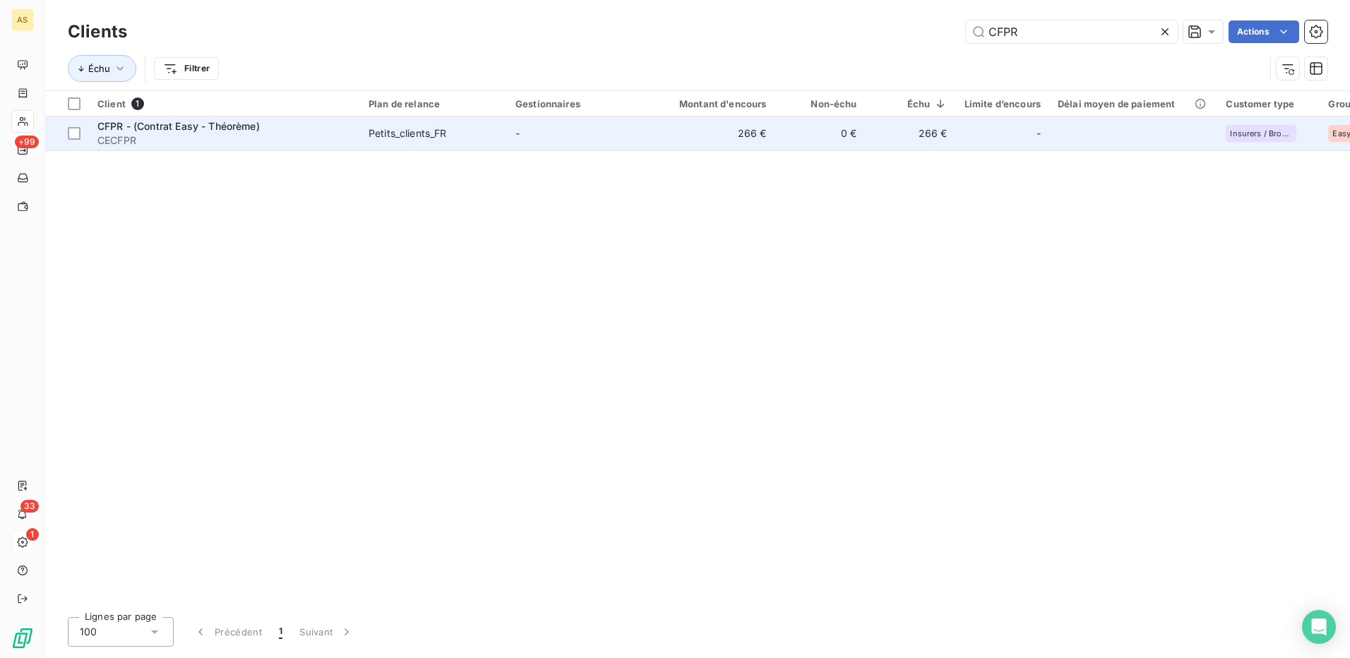
click at [446, 138] on div "Petits_clients_FR" at bounding box center [408, 133] width 78 height 14
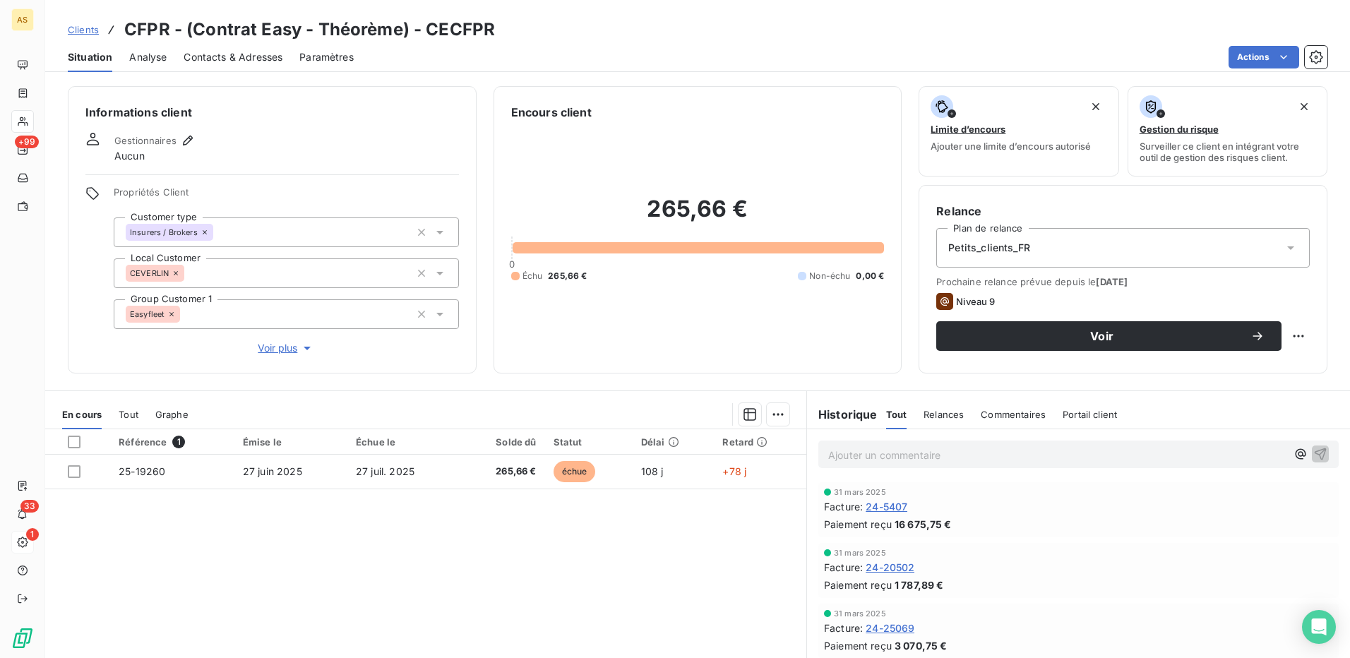
click at [225, 58] on span "Contacts & Adresses" at bounding box center [233, 57] width 99 height 14
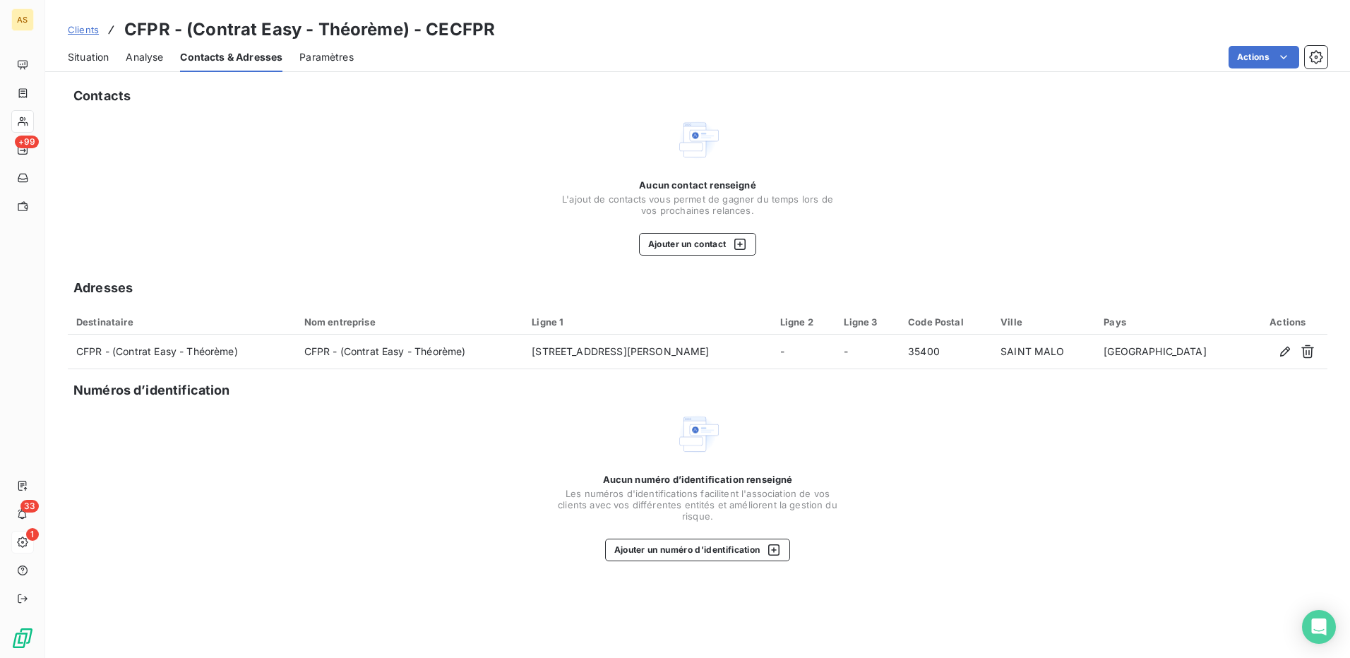
click at [95, 59] on span "Situation" at bounding box center [88, 57] width 41 height 14
